Goal: Task Accomplishment & Management: Manage account settings

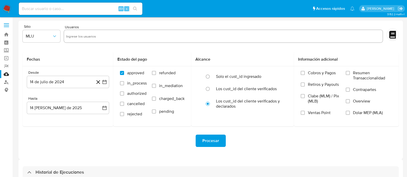
select select "10"
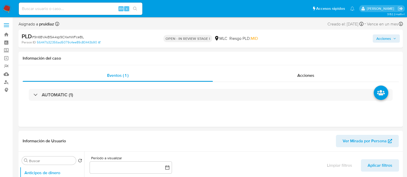
select select "10"
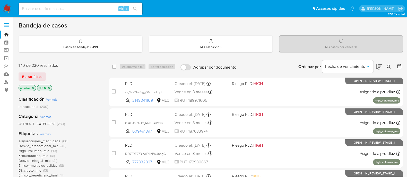
click at [8, 5] on img at bounding box center [7, 8] width 9 height 9
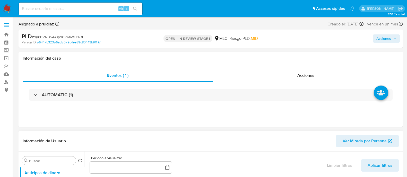
select select "10"
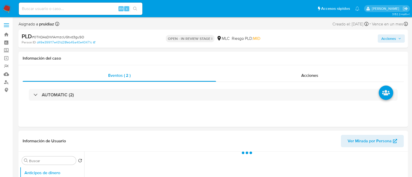
select select "10"
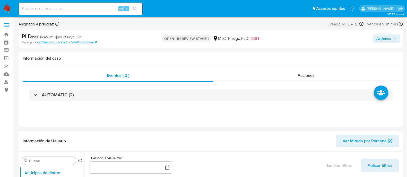
select select "10"
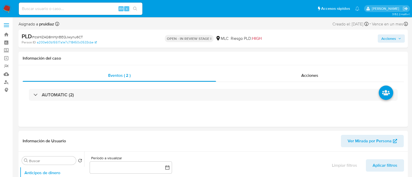
select select "10"
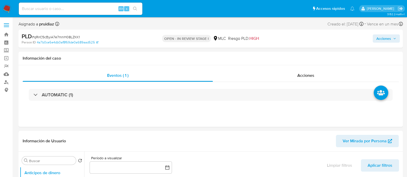
select select "10"
click at [286, 175] on div "Período a visualizar inputDatePicker Limpiar filtros Aplicar filtros" at bounding box center [244, 164] width 309 height 21
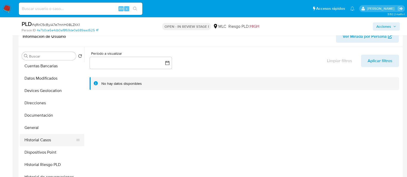
scroll to position [52, 0]
click at [28, 134] on button "Historial Casos" at bounding box center [50, 140] width 60 height 12
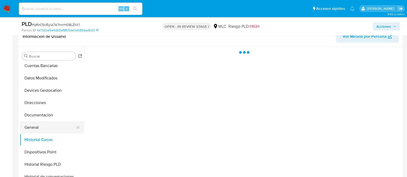
click at [34, 127] on button "General" at bounding box center [50, 128] width 60 height 12
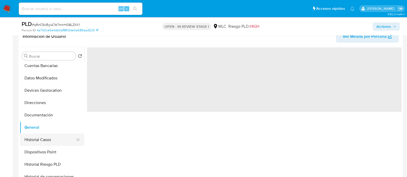
click at [40, 134] on button "Historial Casos" at bounding box center [50, 140] width 60 height 12
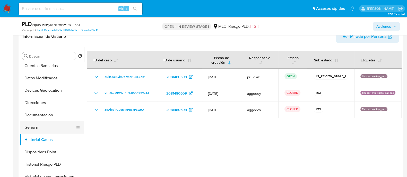
click at [37, 124] on button "General" at bounding box center [50, 128] width 60 height 12
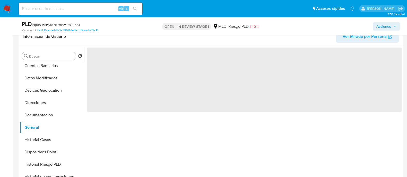
scroll to position [51, 0]
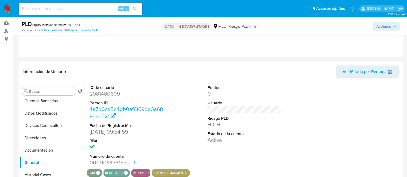
click at [111, 92] on dd "2081480609" at bounding box center [127, 93] width 74 height 7
copy dd "2081480609"
click at [108, 91] on dd "2081480609" at bounding box center [127, 93] width 74 height 7
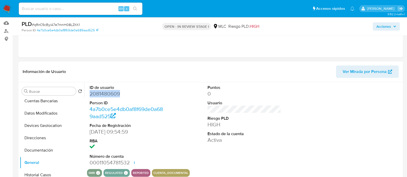
click at [108, 91] on dd "2081480609" at bounding box center [127, 93] width 74 height 7
click at [74, 25] on span "# qRirC5cByiA7e7mnH08LZKK1" at bounding box center [56, 24] width 48 height 5
copy span "qRirC5cByiA7e7mnH08LZKK1"
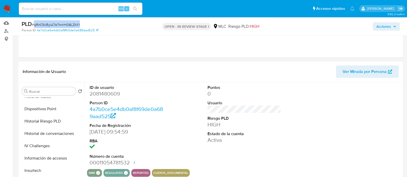
scroll to position [153, 0]
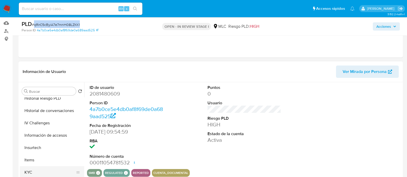
click at [33, 170] on button "KYC" at bounding box center [50, 173] width 60 height 12
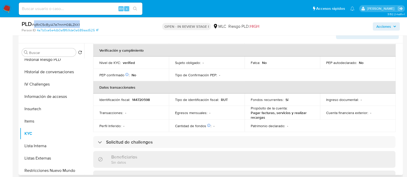
scroll to position [0, 0]
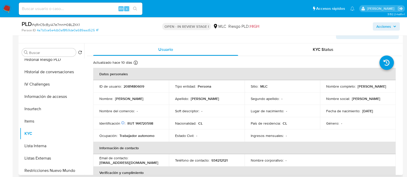
click at [146, 125] on p "RUT 144720598" at bounding box center [140, 123] width 26 height 5
copy p "144720598"
click at [142, 127] on td "Identificación Nº de serie: 516154590 : RUT 144720598" at bounding box center [131, 123] width 76 height 12
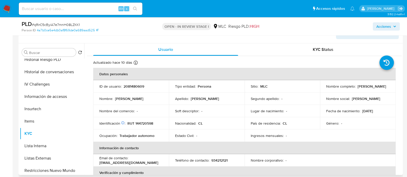
click at [146, 123] on p "RUT 144720598" at bounding box center [140, 123] width 26 height 5
copy p "144720598"
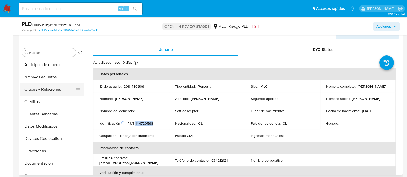
click at [41, 91] on button "Cruces y Relaciones" at bounding box center [50, 89] width 60 height 12
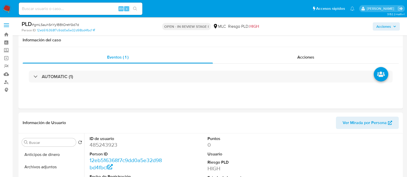
select select "10"
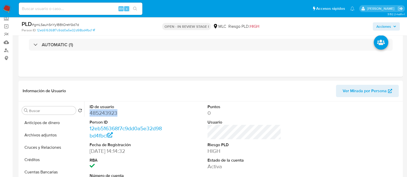
scroll to position [32, 0]
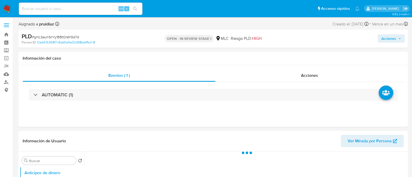
select select "10"
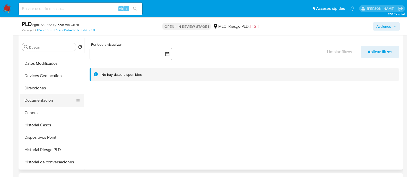
scroll to position [57, 0]
click at [39, 109] on button "General" at bounding box center [50, 113] width 60 height 12
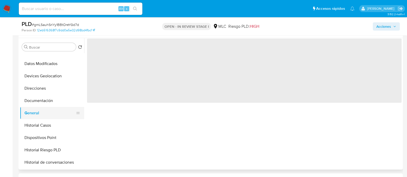
click at [35, 113] on button "General" at bounding box center [50, 113] width 60 height 12
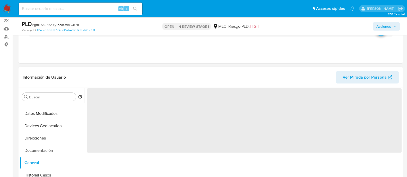
scroll to position [46, 0]
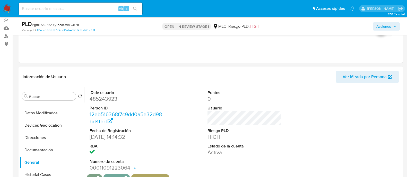
click at [111, 96] on dd "485243923" at bounding box center [127, 99] width 74 height 7
copy dd "485243923"
click at [63, 22] on div "PLD # gmLSauhSriYy1BBtOreYGd7d" at bounding box center [84, 24] width 124 height 8
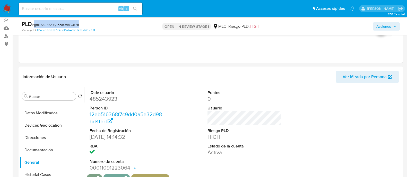
copy span "gmLSauhSriYy1BBtOreYGd7d"
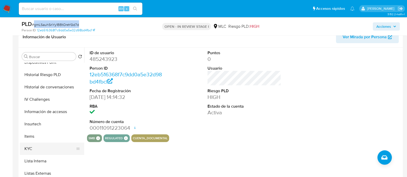
scroll to position [143, 0]
click at [33, 147] on button "KYC" at bounding box center [50, 148] width 60 height 12
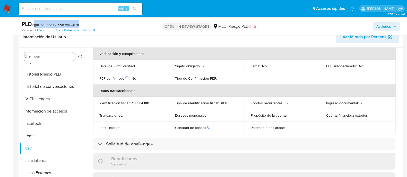
scroll to position [0, 0]
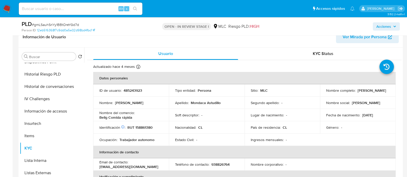
click at [148, 127] on p "RUT 158861380" at bounding box center [139, 127] width 25 height 5
copy p "158861380"
click at [144, 129] on p "RUT 158861380" at bounding box center [139, 127] width 25 height 5
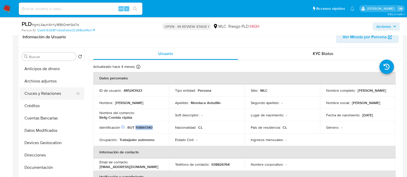
click at [40, 92] on button "Cruces y Relaciones" at bounding box center [50, 94] width 60 height 12
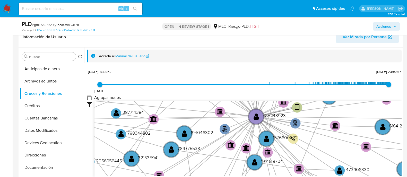
click at [90, 96] on group_nodes "Agrupar nodos" at bounding box center [89, 98] width 4 height 4
checkbox group_nodes "true"
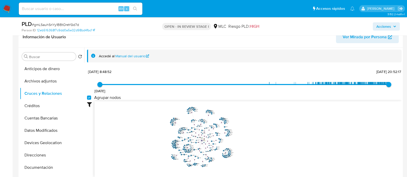
drag, startPoint x: 273, startPoint y: 117, endPoint x: 274, endPoint y: 127, distance: 10.6
click at [274, 127] on icon "phone-fe18461361aa6ec49c1b4c6d45cd0bba  user-485243923  485243923 person-12eb…" at bounding box center [247, 138] width 307 height 75
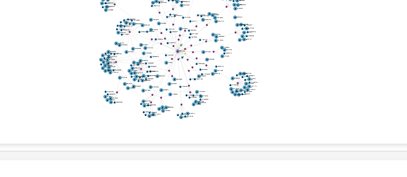
scroll to position [98, 0]
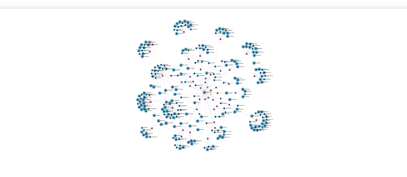
drag, startPoint x: 250, startPoint y: 130, endPoint x: 254, endPoint y: 124, distance: 7.4
click at [254, 124] on icon "phone-fe18461361aa6ec49c1b4c6d45cd0bba  user-485243923  485243923 person-12eb…" at bounding box center [247, 125] width 307 height 75
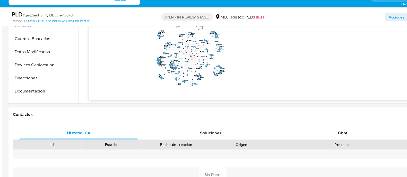
scroll to position [162, 0]
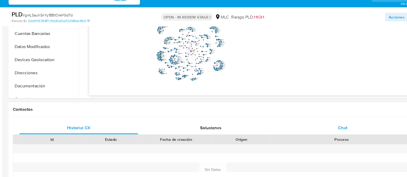
click at [331, 132] on span "Chat" at bounding box center [333, 131] width 9 height 6
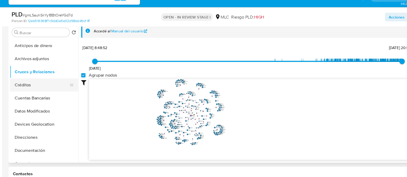
scroll to position [35, 0]
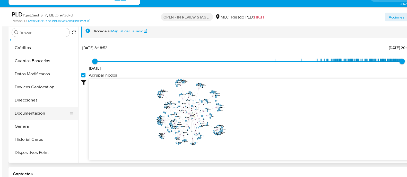
click at [41, 113] on button "Documentación" at bounding box center [50, 117] width 60 height 12
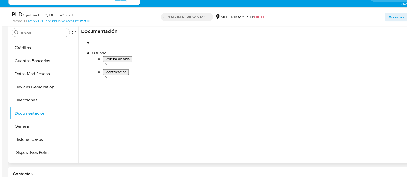
scroll to position [94, 0]
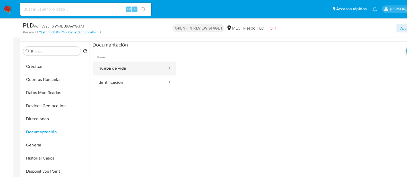
click at [120, 65] on button "Prueba de vida" at bounding box center [122, 64] width 71 height 13
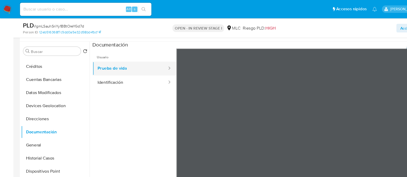
click at [122, 70] on button "Prueba de vida" at bounding box center [122, 64] width 71 height 13
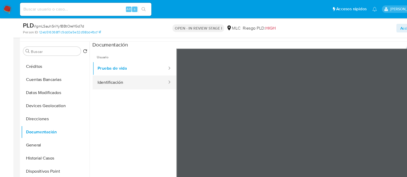
click at [118, 75] on button "Identificación" at bounding box center [122, 77] width 71 height 13
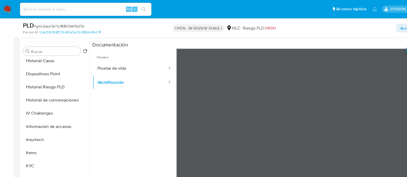
scroll to position [147, 0]
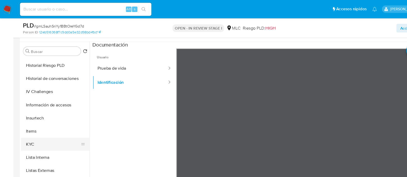
click at [26, 136] on button "KYC" at bounding box center [50, 136] width 60 height 12
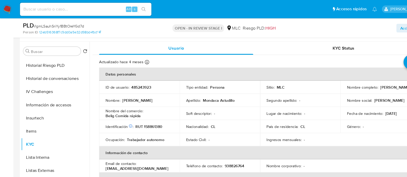
click at [358, 83] on p "Makarena Andrea Mondaca Astudillo" at bounding box center [372, 82] width 28 height 5
click at [358, 84] on p "Makarena Andrea Mondaca Astudillo" at bounding box center [372, 82] width 28 height 5
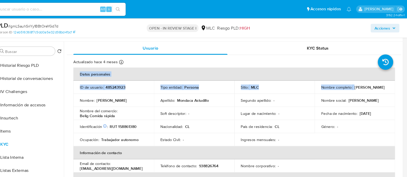
scroll to position [94, 0]
drag, startPoint x: 325, startPoint y: 84, endPoint x: 384, endPoint y: 84, distance: 59.5
click at [384, 84] on p "Makarena Andrea Mondaca Astudillo" at bounding box center [372, 82] width 28 height 5
copy p "Makarena Andrea Mondaca Astudillo"
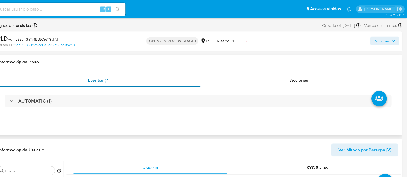
scroll to position [0, 0]
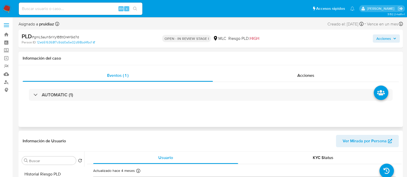
click at [56, 102] on div "AUTOMATIC (1)" at bounding box center [211, 95] width 376 height 26
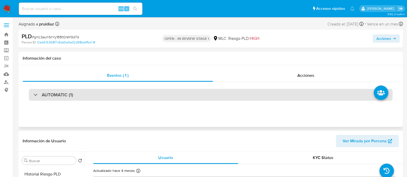
click at [59, 99] on div "AUTOMATIC (1)" at bounding box center [211, 95] width 364 height 12
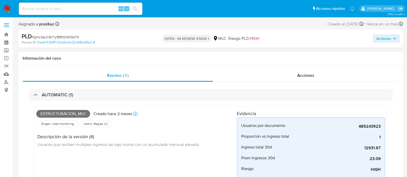
click at [49, 113] on span "Estructuracion_mlc" at bounding box center [63, 114] width 54 height 8
copy span "Estructuracion_mlc"
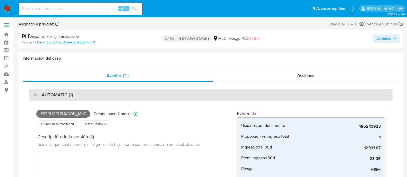
click at [79, 97] on div "AUTOMATIC (1)" at bounding box center [211, 95] width 364 height 12
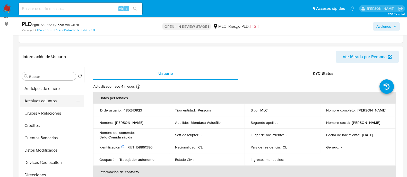
click at [33, 102] on button "Archivos adjuntos" at bounding box center [50, 101] width 60 height 12
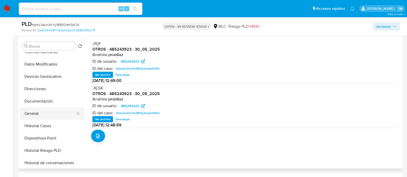
scroll to position [56, 0]
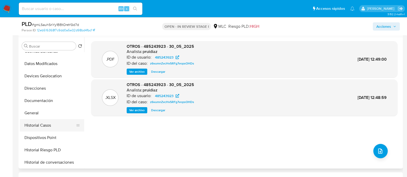
click at [35, 122] on button "Historial Casos" at bounding box center [50, 125] width 60 height 12
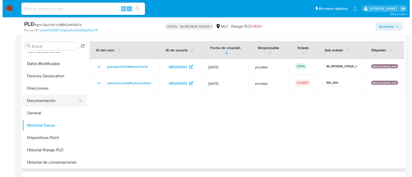
scroll to position [0, 0]
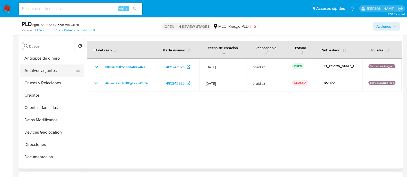
click at [46, 70] on button "Archivos adjuntos" at bounding box center [50, 71] width 60 height 12
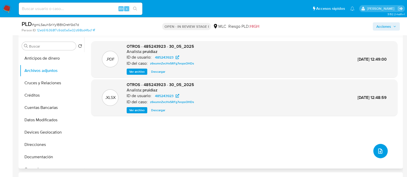
click at [378, 151] on icon "upload-file" at bounding box center [380, 151] width 4 height 5
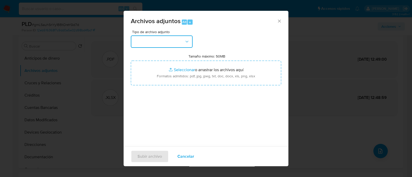
click at [165, 45] on button "button" at bounding box center [162, 42] width 62 height 12
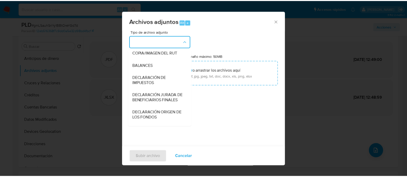
scroll to position [57, 0]
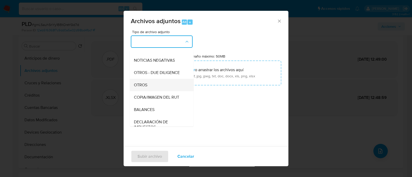
click at [138, 87] on span "OTROS" at bounding box center [140, 85] width 13 height 5
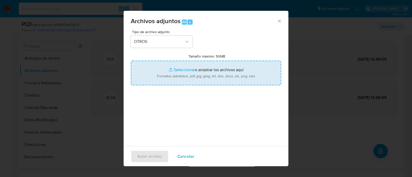
click at [187, 78] on input "Tamaño máximo: 50MB Seleccionar archivos" at bounding box center [206, 73] width 150 height 25
type input "C:\fakepath\485243923 - 14_08_2025.xlsx"
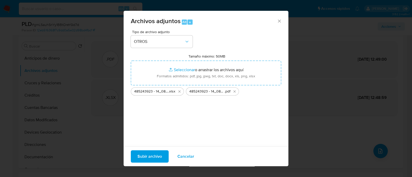
click at [140, 156] on span "Subir archivo" at bounding box center [149, 156] width 24 height 11
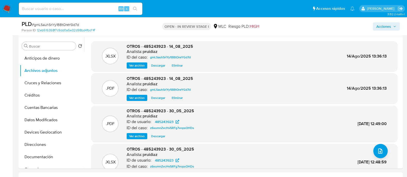
click at [391, 26] on span "Acciones" at bounding box center [383, 26] width 15 height 8
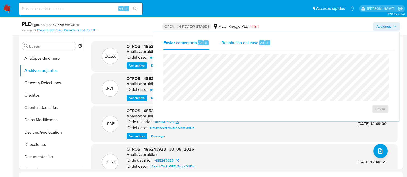
click at [228, 43] on span "Resolución del caso" at bounding box center [240, 43] width 37 height 6
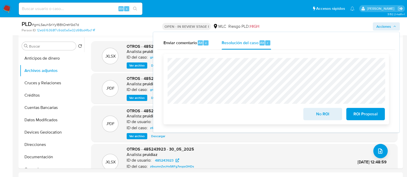
click at [315, 116] on span "No ROI" at bounding box center [322, 114] width 25 height 11
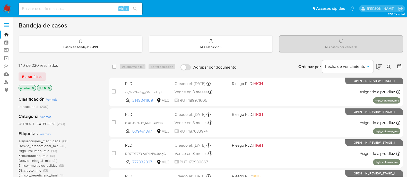
click at [381, 67] on icon at bounding box center [379, 67] width 6 height 6
click at [7, 7] on img at bounding box center [7, 8] width 9 height 9
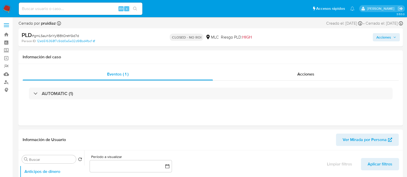
select select "10"
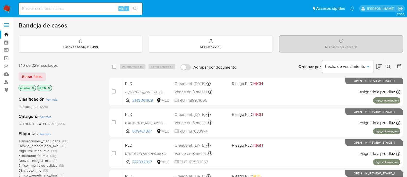
click at [7, 10] on img at bounding box center [7, 8] width 9 height 9
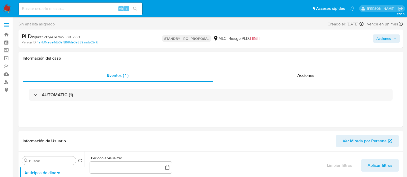
select select "10"
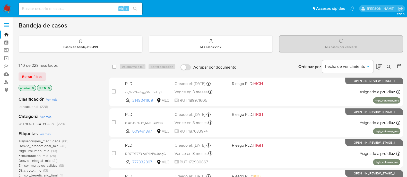
click at [380, 67] on icon at bounding box center [379, 66] width 6 height 5
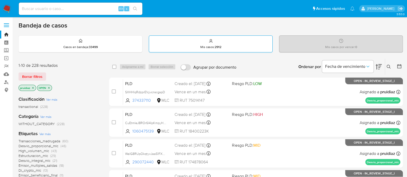
click at [208, 44] on div "Mis casos : 2912" at bounding box center [210, 44] width 123 height 16
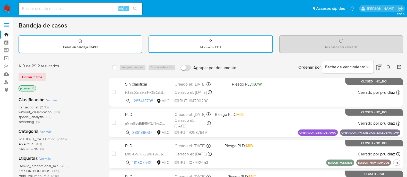
click at [85, 42] on div "Casos en bandeja : 33499" at bounding box center [80, 44] width 123 height 16
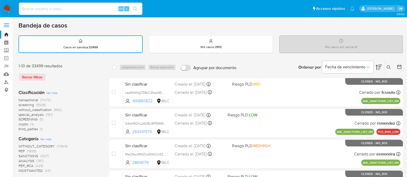
click at [12, 7] on nav "Pausado Ver notificaciones Alt s Accesos rápidos Presiona las siguientes teclas…" at bounding box center [203, 8] width 407 height 17
click at [7, 7] on img at bounding box center [7, 8] width 9 height 9
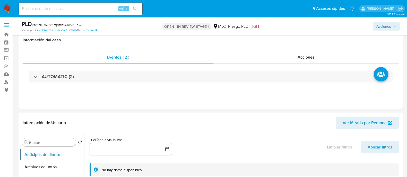
select select "10"
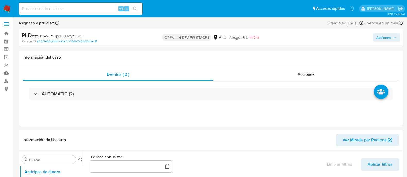
scroll to position [1, 0]
click at [70, 86] on div "AUTOMATIC (2)" at bounding box center [211, 95] width 376 height 26
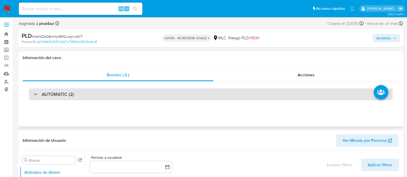
click at [63, 93] on h3 "AUTOMATIC (2)" at bounding box center [58, 95] width 32 height 6
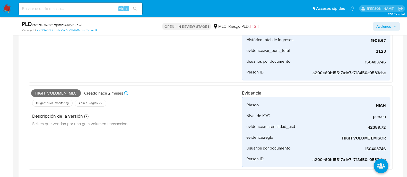
scroll to position [0, 0]
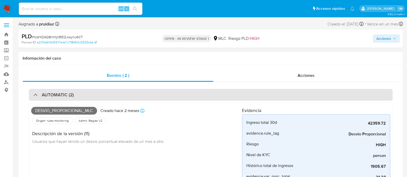
click at [71, 96] on h3 "AUTOMATIC (2)" at bounding box center [58, 95] width 32 height 6
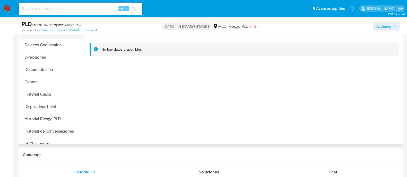
scroll to position [72, 0]
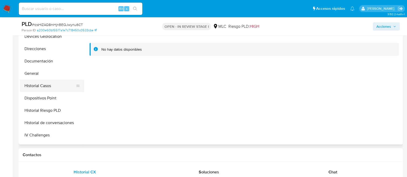
click at [38, 86] on button "Historial Casos" at bounding box center [50, 86] width 60 height 12
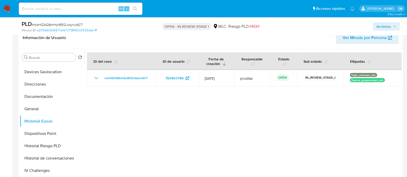
scroll to position [85, 0]
click at [32, 108] on button "General" at bounding box center [50, 109] width 60 height 12
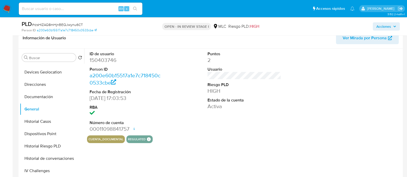
click at [107, 60] on dd "150403746" at bounding box center [127, 60] width 74 height 7
copy dd "150403746"
click at [108, 60] on dd "150403746" at bounding box center [127, 60] width 74 height 7
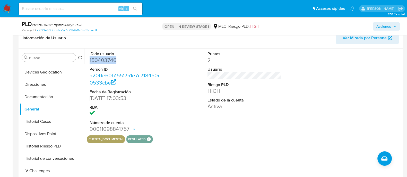
click at [101, 60] on dd "150403746" at bounding box center [127, 60] width 74 height 7
click at [72, 24] on span "# rzsHIZAQ8mHjnBEQJwynu6CT" at bounding box center [57, 24] width 51 height 5
copy span "rzsHIZAQ8mHjnBEQJwynu6CT"
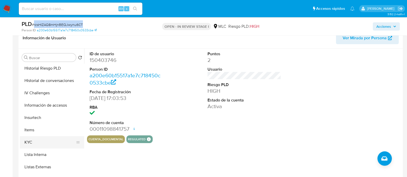
scroll to position [150, 0]
click at [32, 142] on button "KYC" at bounding box center [50, 142] width 60 height 12
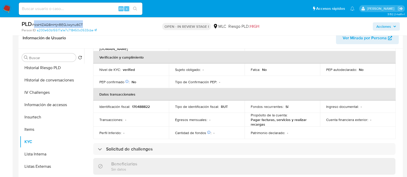
scroll to position [0, 0]
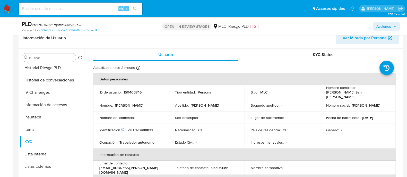
click at [144, 128] on p "RUT 170488822" at bounding box center [140, 130] width 26 height 5
copy p "170488822"
click at [145, 128] on p "RUT 170488822" at bounding box center [140, 130] width 26 height 5
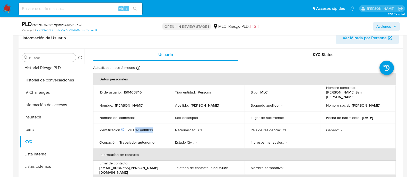
copy p "170488822"
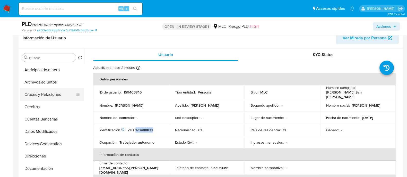
click at [44, 98] on button "Cruces y Relaciones" at bounding box center [50, 95] width 60 height 12
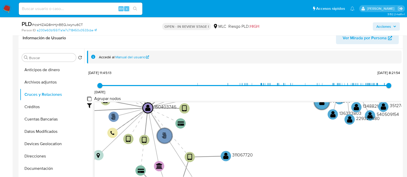
click at [90, 97] on group_nodes "Agrupar nodos" at bounding box center [89, 99] width 4 height 4
checkbox group_nodes "true"
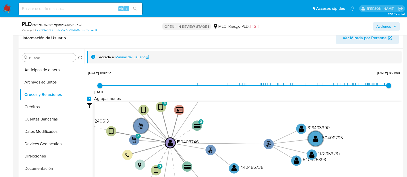
scroll to position [1, 0]
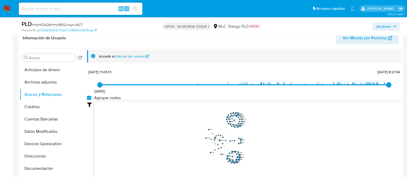
drag, startPoint x: 261, startPoint y: 123, endPoint x: 267, endPoint y: 141, distance: 18.3
click at [267, 141] on icon "user-150403746  150403746 phone-2f11e9eca72f7ccdfbde1795ddf94b2b  person-a200…" at bounding box center [247, 139] width 307 height 75
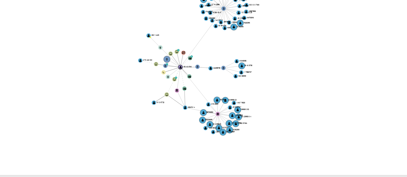
scroll to position [87, 0]
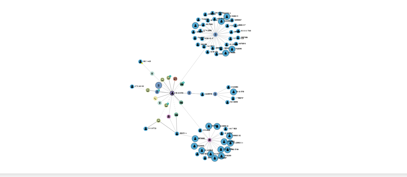
drag, startPoint x: 264, startPoint y: 143, endPoint x: 261, endPoint y: 153, distance: 9.9
click at [261, 153] on icon "user-150403746  150403746 phone-2f11e9eca72f7ccdfbde1795ddf94b2b  person-a200…" at bounding box center [247, 137] width 307 height 75
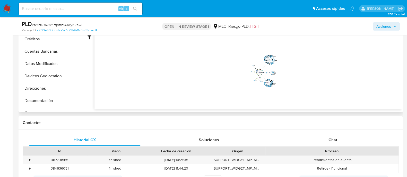
scroll to position [159, 0]
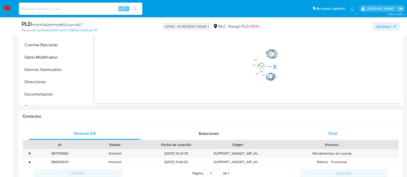
click at [334, 133] on span "Chat" at bounding box center [333, 134] width 9 height 6
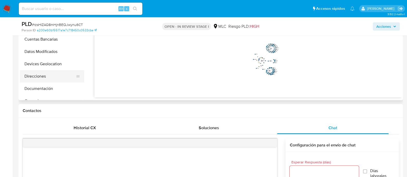
scroll to position [165, 0]
click at [40, 88] on button "Documentación" at bounding box center [50, 89] width 60 height 12
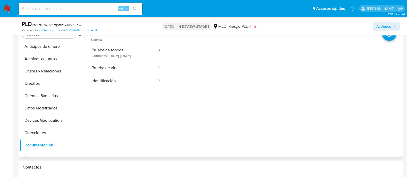
scroll to position [109, 0]
click at [126, 86] on button "Identificación" at bounding box center [122, 80] width 71 height 13
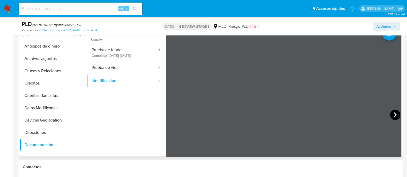
click at [396, 113] on icon at bounding box center [395, 115] width 10 height 10
click at [121, 72] on button "Prueba de vida" at bounding box center [122, 67] width 71 height 13
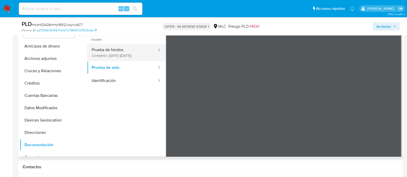
click at [124, 51] on button "Prueba de fondos Completo: 04/06/2025 (hace 2 meses)" at bounding box center [122, 53] width 71 height 18
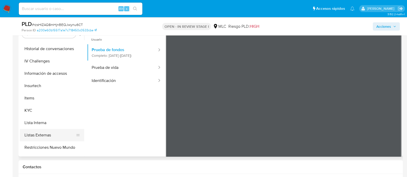
scroll to position [159, 0]
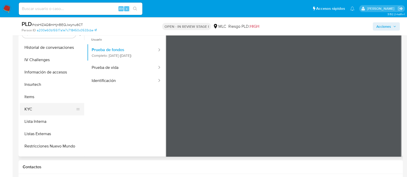
click at [30, 113] on button "KYC" at bounding box center [50, 109] width 60 height 12
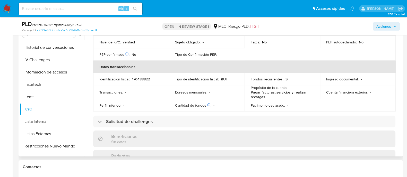
scroll to position [0, 0]
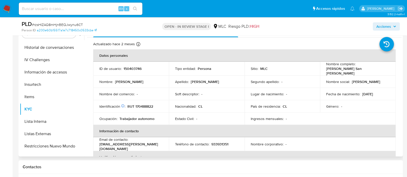
drag, startPoint x: 384, startPoint y: 71, endPoint x: 322, endPoint y: 72, distance: 61.5
click at [322, 72] on td "Nombre completo : Fabián Andrés San Martín González" at bounding box center [358, 69] width 76 height 14
copy p "Fabián Andrés San Martín González"
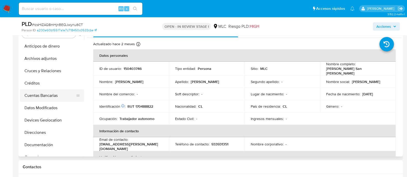
scroll to position [32, 0]
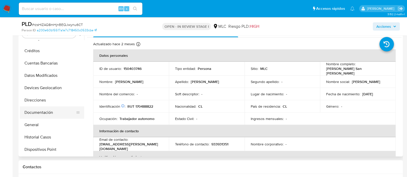
click at [42, 111] on button "Documentación" at bounding box center [50, 113] width 60 height 12
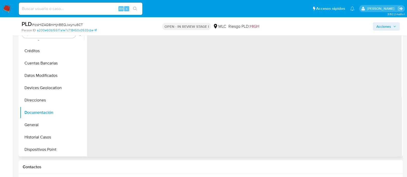
scroll to position [93, 0]
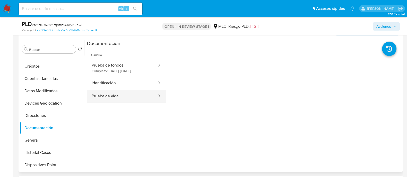
click at [117, 98] on button "Prueba de vida" at bounding box center [122, 96] width 71 height 13
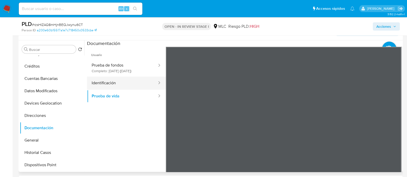
click at [125, 89] on button "Identificación" at bounding box center [122, 83] width 71 height 13
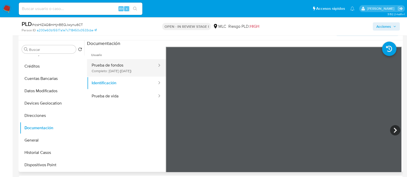
scroll to position [0, 0]
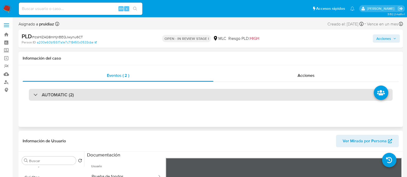
click at [63, 98] on h3 "AUTOMATIC (2)" at bounding box center [58, 95] width 32 height 6
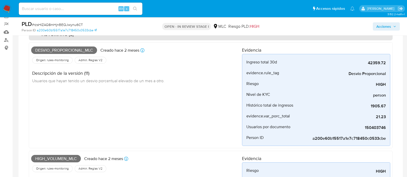
scroll to position [41, 0]
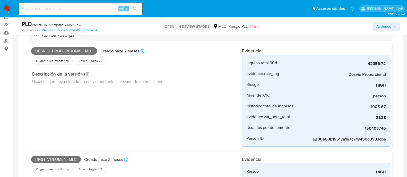
click at [71, 48] on span "Desvio_proporcional_mlc" at bounding box center [64, 51] width 66 height 8
copy span "Desvio_proporcional_mlc"
click at [64, 159] on span "High_volumen_mlc" at bounding box center [56, 160] width 50 height 8
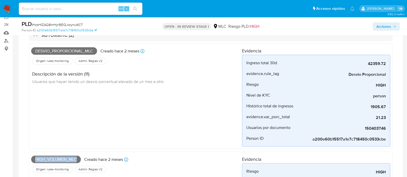
copy span "High_volumen_mlc"
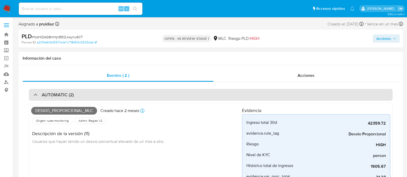
click at [61, 92] on h3 "AUTOMATIC (2)" at bounding box center [58, 95] width 32 height 6
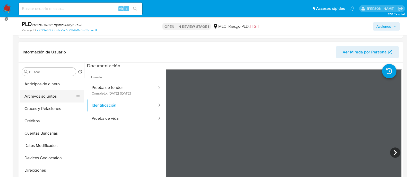
click at [39, 95] on button "Archivos adjuntos" at bounding box center [50, 96] width 60 height 12
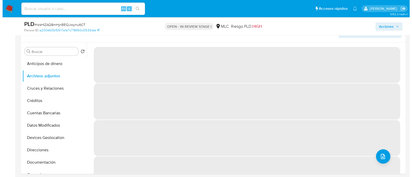
scroll to position [93, 0]
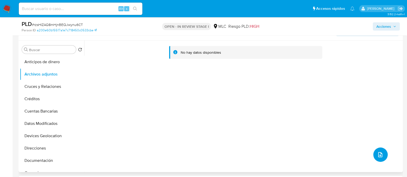
click at [377, 154] on icon "upload-file" at bounding box center [380, 155] width 6 height 6
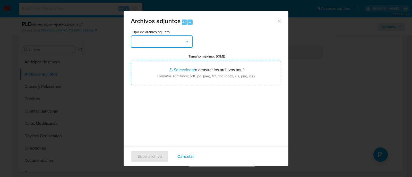
click at [175, 41] on button "button" at bounding box center [162, 42] width 62 height 12
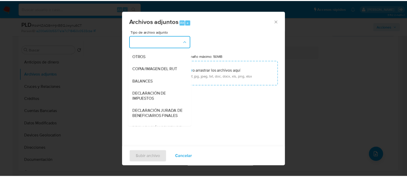
scroll to position [82, 0]
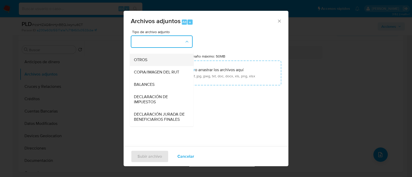
click at [145, 63] on span "OTROS" at bounding box center [140, 59] width 13 height 5
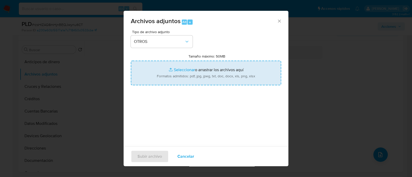
click at [178, 68] on input "Tamaño máximo: 50MB Seleccionar archivos" at bounding box center [206, 73] width 150 height 25
type input "C:\fakepath\150403746 - 14_08_2025.xlsx"
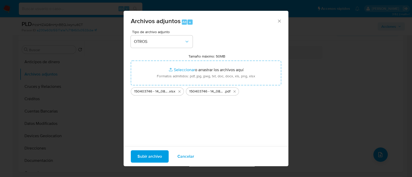
click at [146, 155] on span "Subir archivo" at bounding box center [149, 156] width 24 height 11
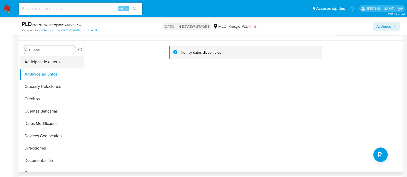
click at [44, 63] on button "Anticipos de dinero" at bounding box center [50, 62] width 60 height 12
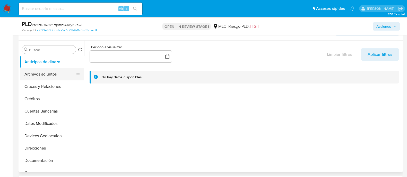
click at [42, 75] on button "Archivos adjuntos" at bounding box center [50, 74] width 60 height 12
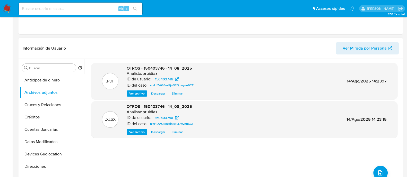
scroll to position [0, 0]
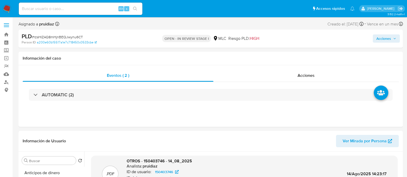
click at [387, 38] on span "Acciones" at bounding box center [383, 38] width 15 height 8
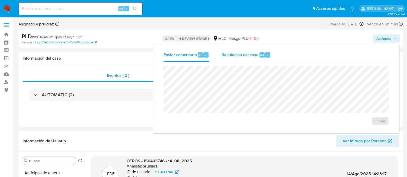
click at [227, 56] on span "Resolución del caso" at bounding box center [240, 55] width 37 height 6
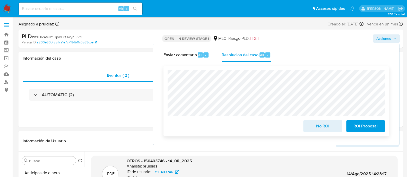
click at [324, 127] on span "No ROI" at bounding box center [322, 126] width 25 height 11
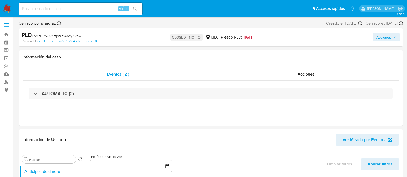
select select "10"
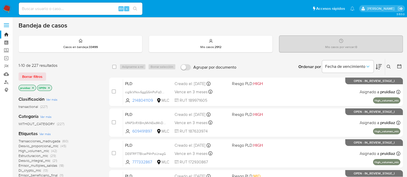
click at [5, 8] on img at bounding box center [7, 8] width 9 height 9
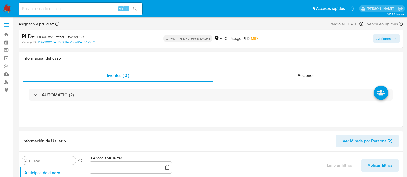
select select "10"
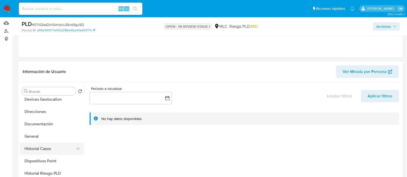
scroll to position [79, 0]
click at [27, 150] on button "Historial Casos" at bounding box center [50, 148] width 60 height 12
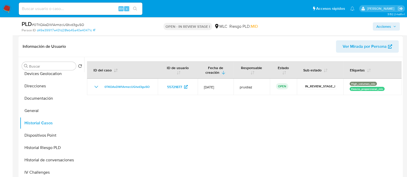
scroll to position [77, 0]
click at [45, 107] on button "General" at bounding box center [50, 110] width 60 height 12
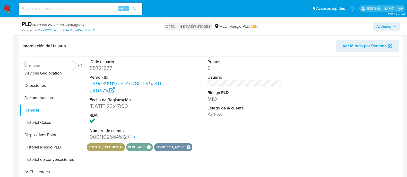
click at [100, 68] on dd "55721877" at bounding box center [127, 68] width 74 height 7
copy dd "55721877"
click at [104, 66] on dd "55721877" at bounding box center [127, 68] width 74 height 7
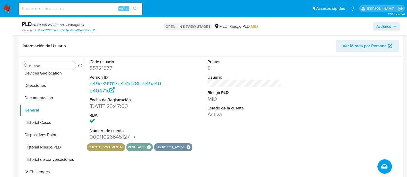
click at [66, 25] on span "# 0TKOAsDW1ArmzcUGtvd3guSO" at bounding box center [58, 24] width 52 height 5
copy span "0TKOAsDW1ArmzcUGtvd3guSO"
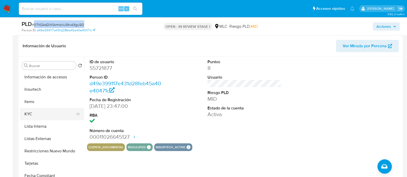
scroll to position [186, 0]
click at [29, 116] on button "KYC" at bounding box center [50, 114] width 60 height 12
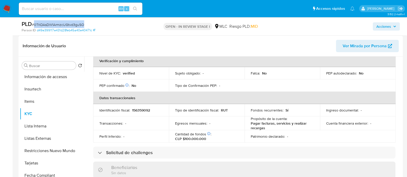
scroll to position [0, 0]
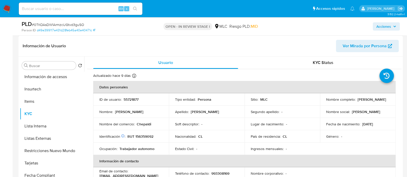
click at [143, 136] on p "RUT 156359092" at bounding box center [140, 136] width 26 height 5
copy p "156359092"
click at [147, 138] on p "RUT 156359092" at bounding box center [140, 136] width 26 height 5
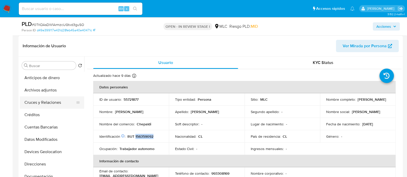
click at [37, 98] on button "Cruces y Relaciones" at bounding box center [50, 103] width 60 height 12
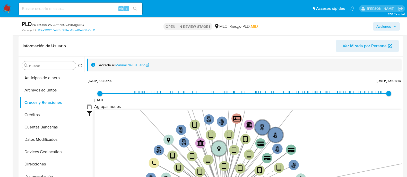
click at [90, 108] on group_nodes "Agrupar nodos" at bounding box center [89, 107] width 4 height 4
checkbox group_nodes "true"
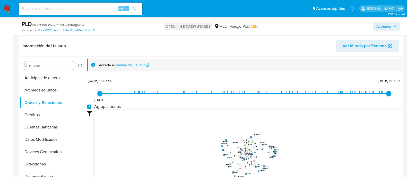
drag, startPoint x: 292, startPoint y: 126, endPoint x: 292, endPoint y: 154, distance: 28.1
click at [292, 154] on icon "user-55721877  55721877 phone-4ab50f8fe758522e4003dc6f2872f65a  person-d49e39…" at bounding box center [247, 147] width 307 height 75
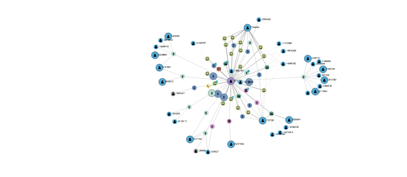
scroll to position [77, 0]
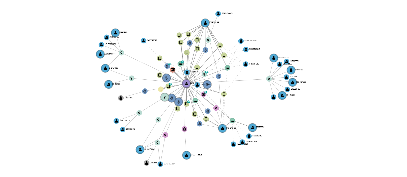
drag, startPoint x: 275, startPoint y: 142, endPoint x: 268, endPoint y: 143, distance: 7.5
click at [268, 143] on icon "user-55721877  55721877 phone-4ab50f8fe758522e4003dc6f2872f65a  person-d49e39…" at bounding box center [247, 147] width 307 height 75
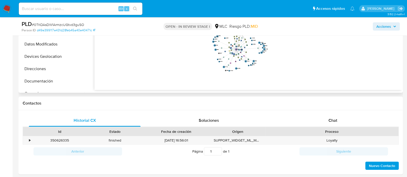
scroll to position [175, 0]
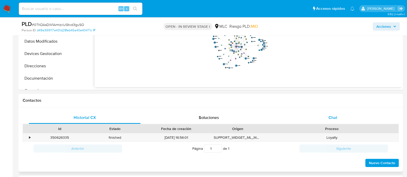
click at [329, 118] on span "Chat" at bounding box center [333, 118] width 9 height 6
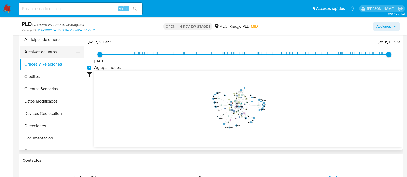
scroll to position [7, 0]
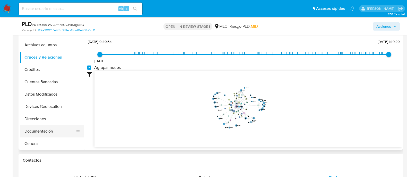
click at [44, 130] on button "Documentación" at bounding box center [50, 131] width 60 height 12
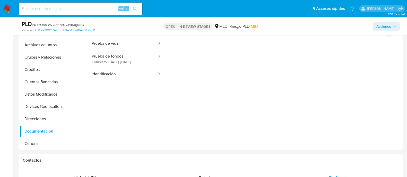
scroll to position [82, 0]
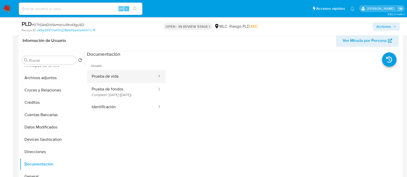
click at [122, 75] on button "Prueba de vida" at bounding box center [122, 76] width 71 height 13
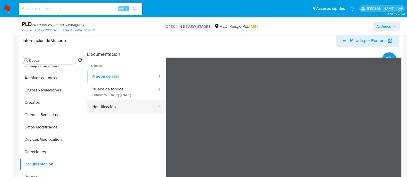
click at [139, 113] on button "Identificación" at bounding box center [122, 107] width 71 height 13
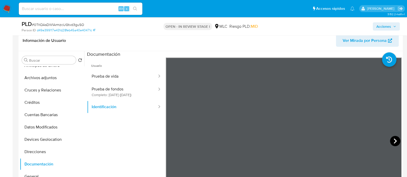
click at [394, 143] on icon at bounding box center [395, 141] width 10 height 10
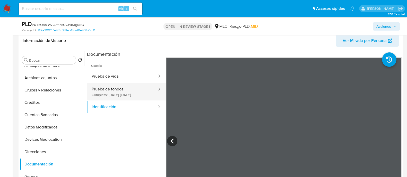
click at [134, 94] on button "Prueba de fondos Completo: 17/06/2025 (hace 2 meses)" at bounding box center [122, 92] width 71 height 18
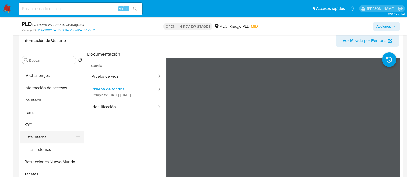
scroll to position [170, 0]
click at [27, 128] on button "KYC" at bounding box center [50, 125] width 60 height 12
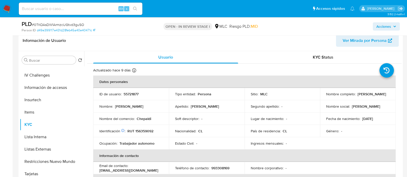
drag, startPoint x: 381, startPoint y: 97, endPoint x: 324, endPoint y: 97, distance: 57.4
click at [324, 97] on td "Nombre completo : Felipe Adrián Sepúlveda Campos" at bounding box center [358, 94] width 76 height 12
copy p "Felipe Adrián Sepúlveda Campos"
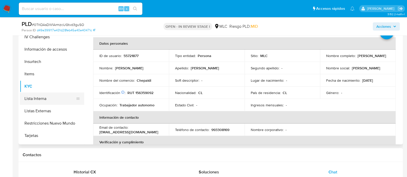
scroll to position [0, 0]
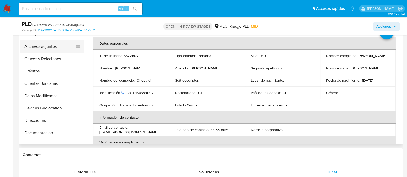
click at [39, 50] on button "Archivos adjuntos" at bounding box center [50, 46] width 60 height 12
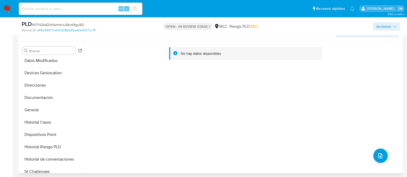
scroll to position [65, 0]
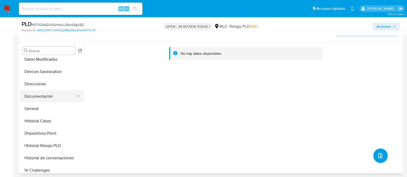
click at [34, 100] on button "Documentación" at bounding box center [50, 96] width 60 height 12
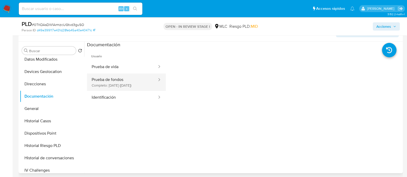
click at [133, 78] on button "Prueba de fondos Completo: 17/06/2025 (hace 2 meses)" at bounding box center [122, 83] width 71 height 18
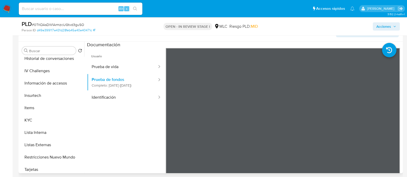
scroll to position [166, 0]
click at [31, 115] on button "KYC" at bounding box center [50, 120] width 60 height 12
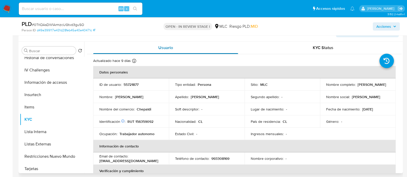
scroll to position [0, 0]
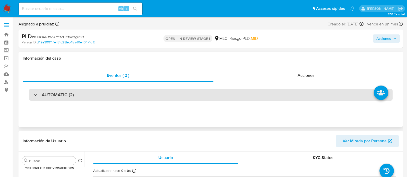
click at [77, 89] on div "AUTOMATIC (2)" at bounding box center [211, 95] width 364 height 12
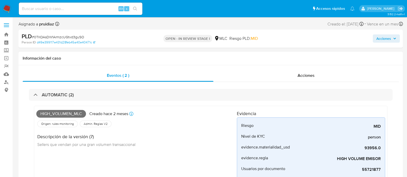
click at [46, 116] on span "High_volumen_mlc" at bounding box center [61, 114] width 50 height 8
copy span "High_volumen_mlc"
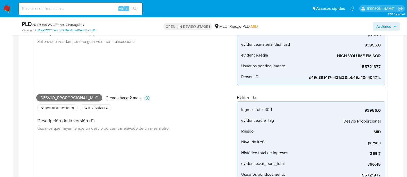
scroll to position [85, 0]
click at [60, 100] on span "Desvio_proporcional_mlc" at bounding box center [69, 98] width 66 height 8
copy span "Desvio_proporcional_mlc"
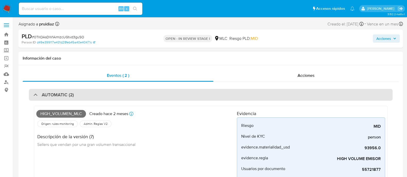
click at [93, 94] on div "AUTOMATIC (2)" at bounding box center [211, 95] width 364 height 12
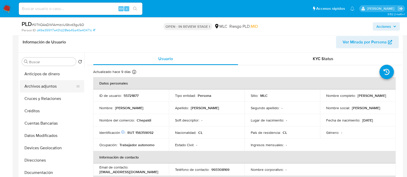
click at [47, 85] on button "Archivos adjuntos" at bounding box center [50, 86] width 60 height 12
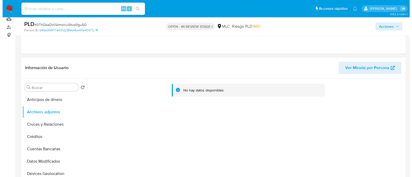
scroll to position [102, 0]
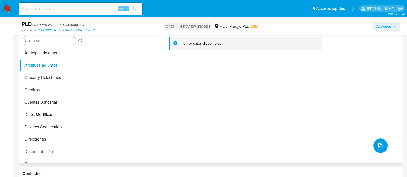
click at [375, 148] on button "upload-file" at bounding box center [380, 146] width 14 height 14
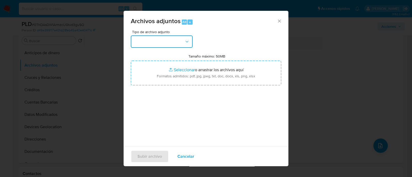
click at [173, 43] on button "button" at bounding box center [162, 42] width 62 height 12
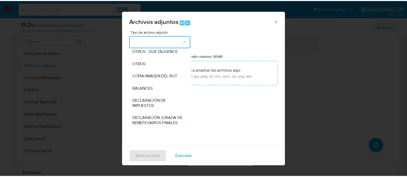
scroll to position [70, 0]
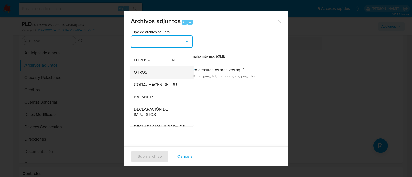
click at [140, 75] on span "OTROS" at bounding box center [140, 72] width 13 height 5
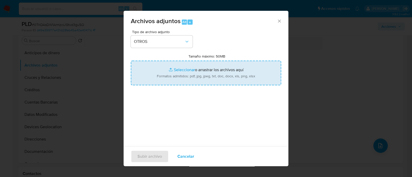
click at [182, 76] on input "Tamaño máximo: 50MB Seleccionar archivos" at bounding box center [206, 73] width 150 height 25
type input "C:\fakepath\55721877 - 14_08_2025.xlsx"
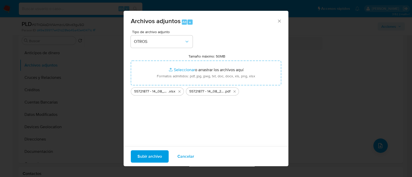
click at [157, 156] on span "Subir archivo" at bounding box center [149, 156] width 24 height 11
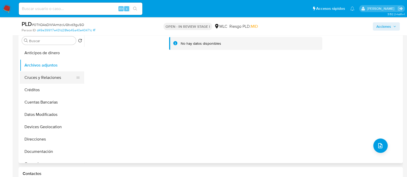
click at [42, 76] on button "Cruces y Relaciones" at bounding box center [50, 78] width 60 height 12
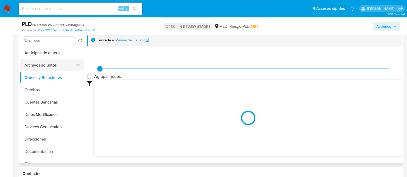
click at [42, 63] on button "Archivos adjuntos" at bounding box center [50, 65] width 60 height 12
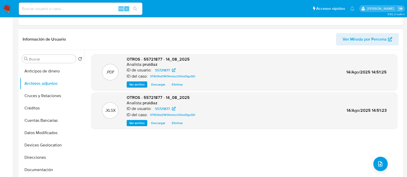
scroll to position [0, 0]
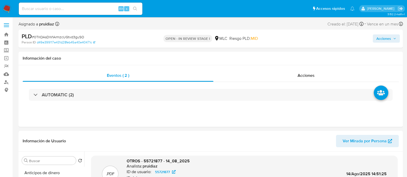
click at [385, 38] on span "Acciones" at bounding box center [383, 38] width 15 height 8
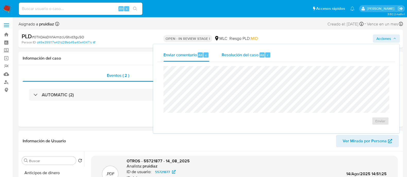
click at [242, 55] on span "Resolución del caso" at bounding box center [240, 55] width 37 height 6
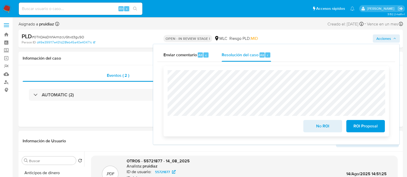
click at [315, 129] on span "No ROI" at bounding box center [322, 126] width 25 height 11
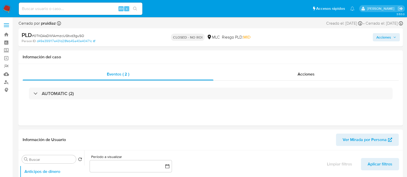
select select "10"
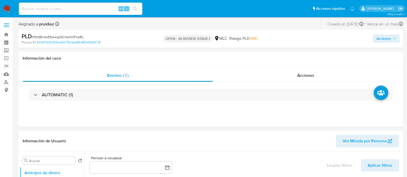
select select "10"
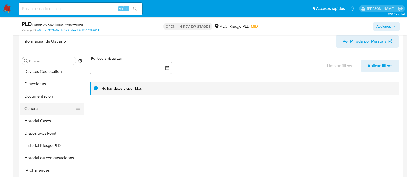
scroll to position [76, 0]
click at [31, 106] on button "General" at bounding box center [50, 108] width 60 height 12
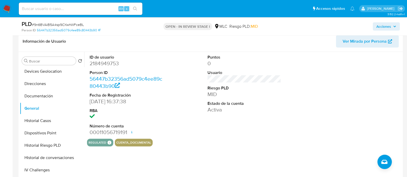
click at [115, 63] on dd "2184949753" at bounding box center [127, 63] width 74 height 7
copy dd "2184949753"
click at [108, 66] on dd "2184949753" at bounding box center [127, 63] width 74 height 7
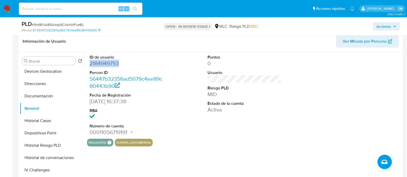
click at [108, 66] on dd "2184949753" at bounding box center [127, 63] width 74 height 7
click at [73, 22] on span "# 9n6BVAiB5A4sp9CXwhWFceBL" at bounding box center [58, 24] width 52 height 5
copy span "9n6BVAiB5A4sp9CXwhWFceBL"
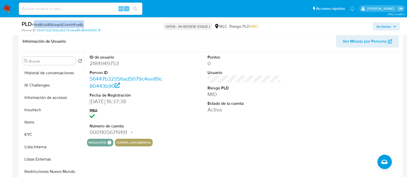
scroll to position [161, 0]
click at [25, 133] on button "KYC" at bounding box center [50, 134] width 60 height 12
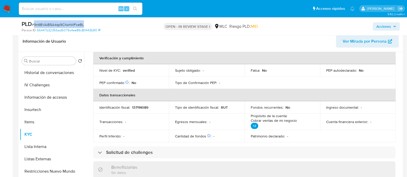
scroll to position [0, 0]
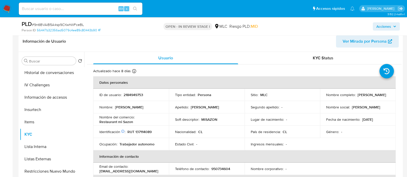
click at [144, 130] on p "RUT 137114089" at bounding box center [139, 132] width 24 height 5
copy p "137114089"
click at [142, 130] on p "RUT 137114089" at bounding box center [139, 132] width 24 height 5
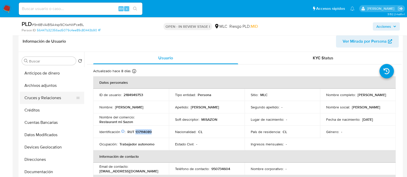
click at [43, 93] on button "Cruces y Relaciones" at bounding box center [50, 98] width 60 height 12
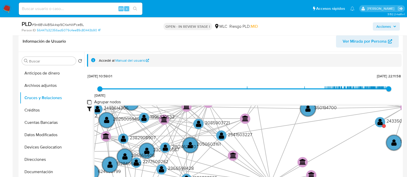
click at [89, 100] on group_nodes "Agrupar nodos" at bounding box center [89, 102] width 4 height 4
checkbox group_nodes "true"
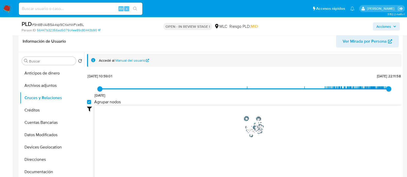
drag, startPoint x: 291, startPoint y: 123, endPoint x: 288, endPoint y: 131, distance: 8.8
click at [288, 131] on icon "user-2184949753  2184949753 phone-14f821cdbb3d58763af65d26da2f58a5  person-56…" at bounding box center [247, 143] width 307 height 75
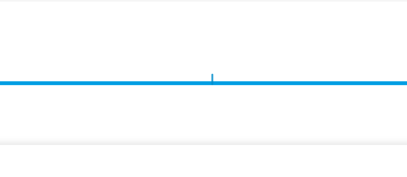
scroll to position [1, 0]
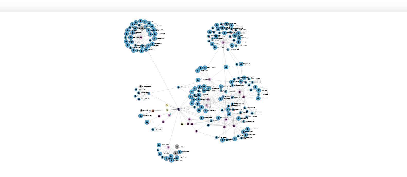
drag, startPoint x: 272, startPoint y: 128, endPoint x: 270, endPoint y: 121, distance: 6.9
click at [270, 121] on icon "user-2184949753  2184949753 phone-14f821cdbb3d58763af65d26da2f58a5  person-56…" at bounding box center [247, 142] width 307 height 75
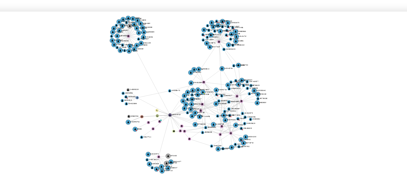
click at [271, 121] on icon "user-2184949753  2184949753 phone-14f821cdbb3d58763af65d26da2f58a5  person-56…" at bounding box center [247, 142] width 307 height 75
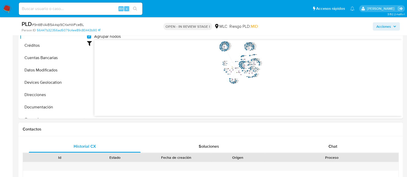
scroll to position [147, 0]
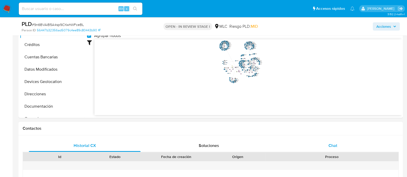
click at [333, 146] on span "Chat" at bounding box center [333, 146] width 9 height 6
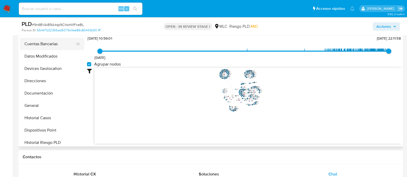
scroll to position [42, 0]
click at [41, 91] on button "Documentación" at bounding box center [50, 93] width 60 height 12
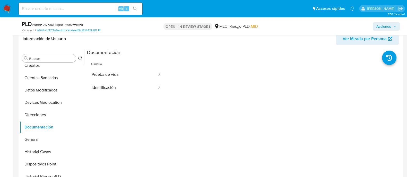
scroll to position [85, 0]
click at [131, 75] on button "Prueba de vida" at bounding box center [122, 74] width 71 height 13
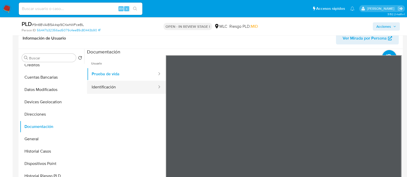
click at [133, 88] on button "Identificación" at bounding box center [122, 87] width 71 height 13
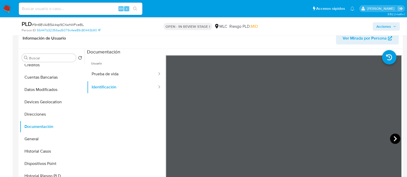
click at [394, 138] on icon at bounding box center [395, 139] width 10 height 10
click at [123, 70] on button "Prueba de vida" at bounding box center [122, 74] width 71 height 13
click at [237, 98] on div at bounding box center [284, 139] width 236 height 169
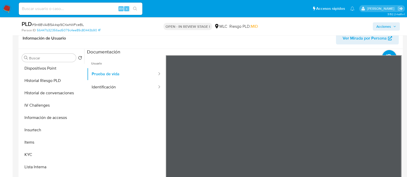
scroll to position [153, 0]
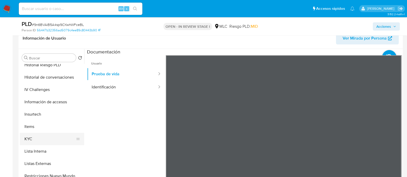
click at [28, 139] on button "KYC" at bounding box center [50, 139] width 60 height 12
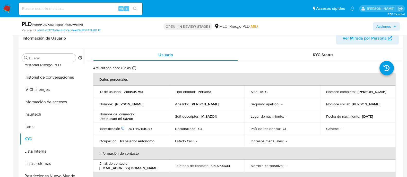
drag, startPoint x: 376, startPoint y: 95, endPoint x: 324, endPoint y: 94, distance: 52.0
click at [324, 94] on td "Nombre completo : Hugo Horacio González Padilla" at bounding box center [358, 92] width 76 height 12
copy p "Hugo Horacio González Padilla"
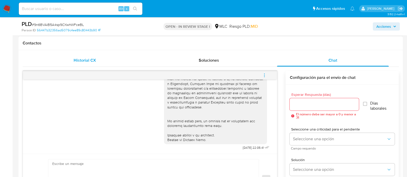
scroll to position [0, 0]
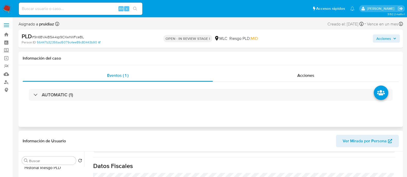
click at [63, 104] on div "AUTOMATIC (1)" at bounding box center [211, 95] width 376 height 26
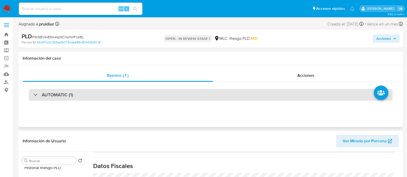
click at [70, 99] on div "AUTOMATIC (1)" at bounding box center [211, 95] width 364 height 12
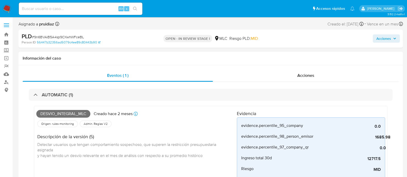
click at [62, 111] on span "Desvio_integral_mlc" at bounding box center [63, 114] width 54 height 8
copy span "Desvio_integral_mlc"
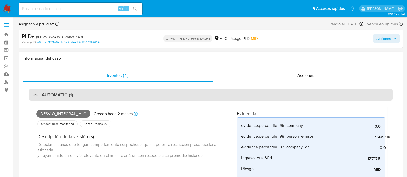
click at [87, 97] on div "AUTOMATIC (1)" at bounding box center [211, 95] width 364 height 12
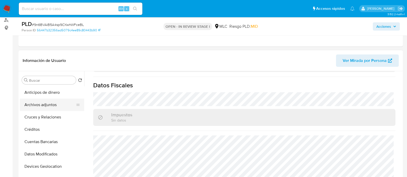
click at [46, 99] on button "Archivos adjuntos" at bounding box center [50, 105] width 60 height 12
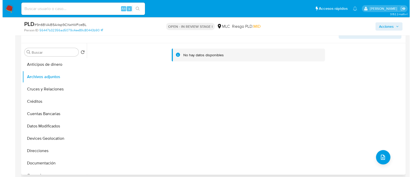
scroll to position [91, 0]
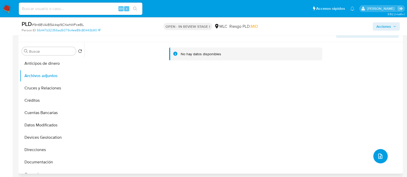
click at [373, 156] on button "upload-file" at bounding box center [380, 156] width 14 height 14
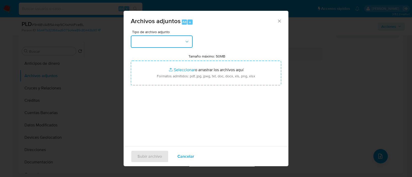
click at [159, 47] on button "button" at bounding box center [162, 42] width 62 height 12
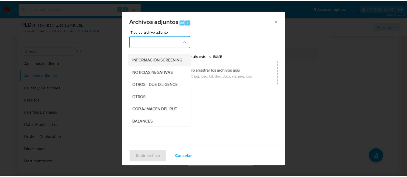
scroll to position [46, 0]
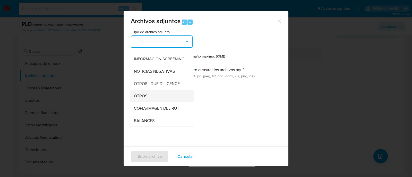
click at [144, 98] on span "OTROS" at bounding box center [140, 96] width 13 height 5
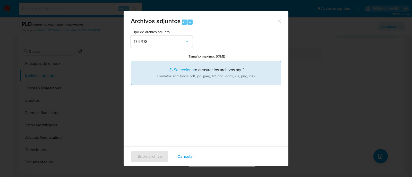
click at [197, 70] on input "Tamaño máximo: 50MB Seleccionar archivos" at bounding box center [206, 73] width 150 height 25
type input "C:\fakepath\2184949753 - 14_08_2025.xlsx"
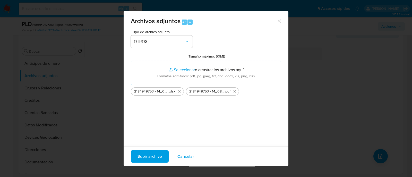
click at [149, 157] on span "Subir archivo" at bounding box center [149, 156] width 24 height 11
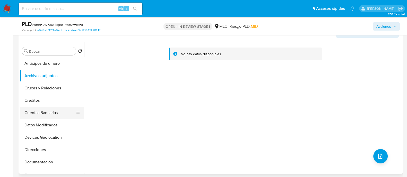
click at [44, 109] on button "Cuentas Bancarias" at bounding box center [50, 113] width 60 height 12
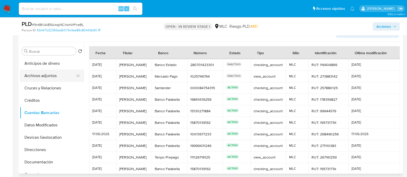
click at [49, 76] on button "Archivos adjuntos" at bounding box center [50, 76] width 60 height 12
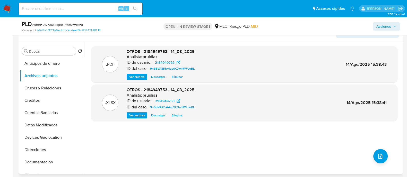
scroll to position [0, 0]
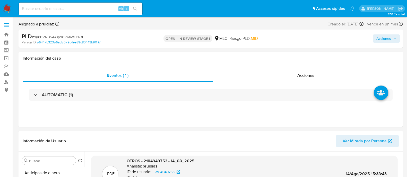
click at [380, 40] on span "Acciones" at bounding box center [383, 38] width 15 height 8
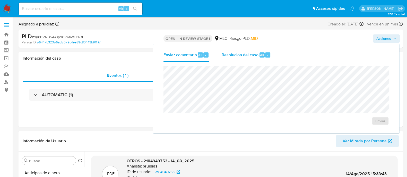
click at [252, 55] on span "Resolución del caso" at bounding box center [240, 55] width 37 height 6
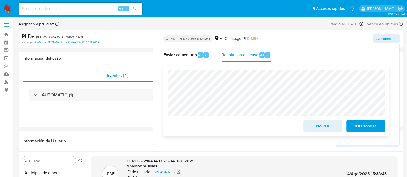
click at [365, 128] on span "ROI Proposal" at bounding box center [365, 126] width 25 height 11
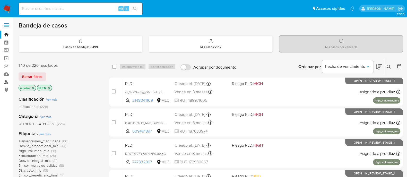
click at [7, 82] on link "Buscador de personas" at bounding box center [30, 82] width 61 height 8
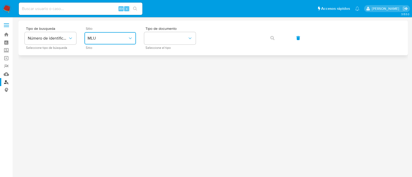
click at [106, 40] on span "MLU" at bounding box center [108, 38] width 40 height 5
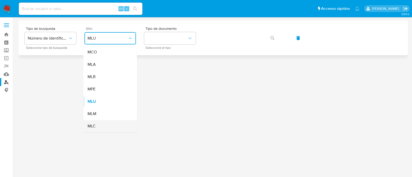
click at [93, 124] on span "MLC" at bounding box center [92, 126] width 8 height 5
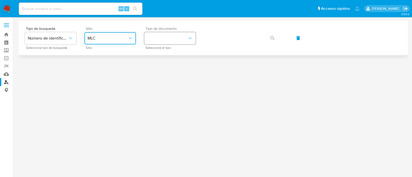
click at [154, 40] on button "identificationType" at bounding box center [169, 38] width 51 height 12
click at [159, 54] on div "RUT RUT" at bounding box center [168, 55] width 42 height 18
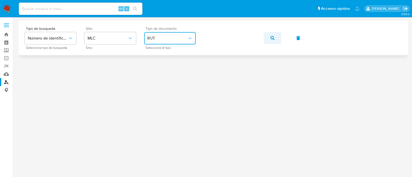
click at [273, 36] on icon "button" at bounding box center [272, 38] width 4 height 4
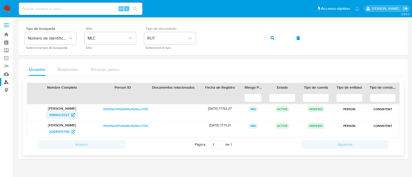
click at [60, 115] on span "1984002527" at bounding box center [59, 115] width 20 height 8
click at [51, 133] on span "2084955746" at bounding box center [59, 132] width 21 height 8
click at [7, 8] on img at bounding box center [7, 8] width 9 height 9
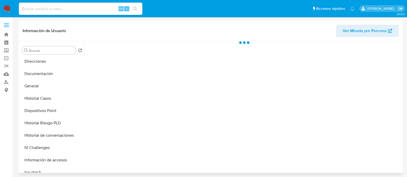
scroll to position [89, 0]
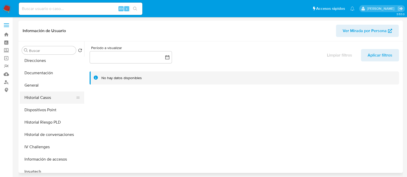
click at [43, 94] on button "Historial Casos" at bounding box center [50, 98] width 60 height 12
select select "10"
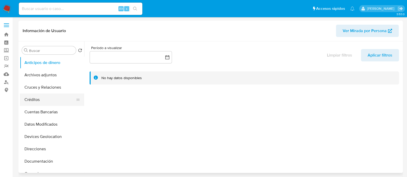
select select "10"
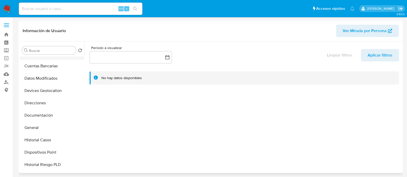
scroll to position [60, 0]
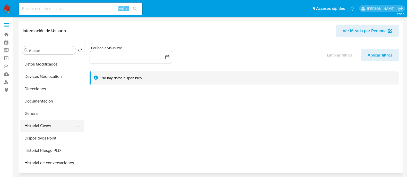
click at [31, 127] on button "Historial Casos" at bounding box center [50, 126] width 60 height 12
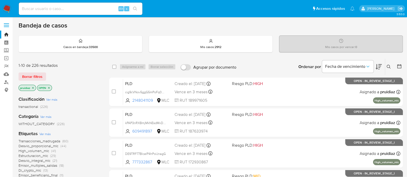
click at [5, 11] on img at bounding box center [7, 8] width 9 height 9
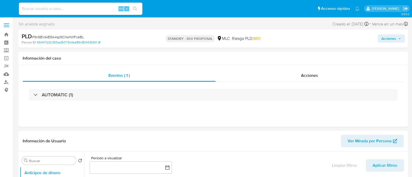
select select "10"
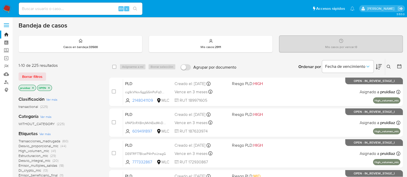
click at [381, 66] on icon at bounding box center [379, 67] width 6 height 6
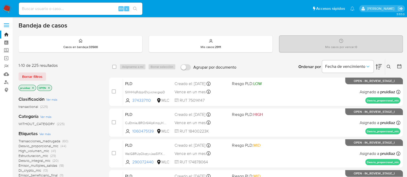
click at [401, 63] on div at bounding box center [398, 67] width 9 height 16
click at [400, 65] on icon at bounding box center [399, 66] width 5 height 5
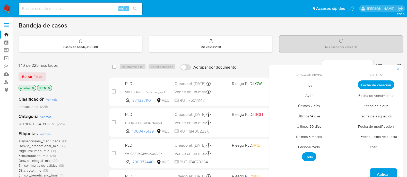
click at [308, 147] on span "Personalizado" at bounding box center [309, 147] width 33 height 11
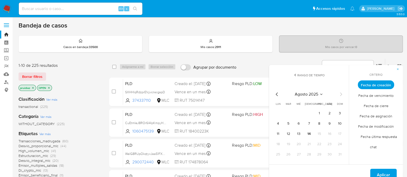
click at [280, 93] on icon "Mes anterior" at bounding box center [277, 94] width 6 height 6
click at [340, 115] on button "1" at bounding box center [340, 113] width 8 height 8
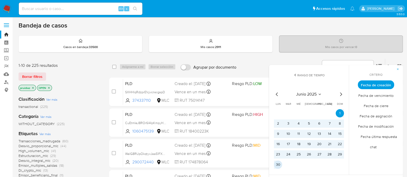
click at [278, 163] on button "30" at bounding box center [278, 165] width 8 height 8
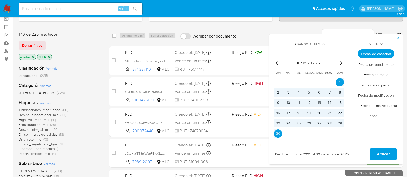
scroll to position [32, 0]
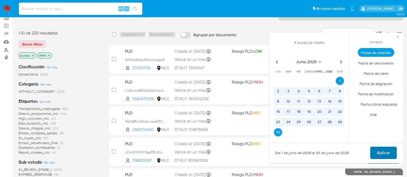
click at [380, 153] on span "Aplicar" at bounding box center [383, 153] width 13 height 11
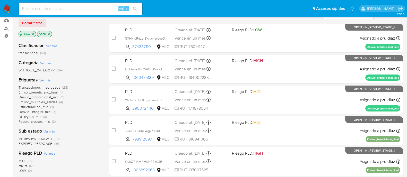
scroll to position [54, 0]
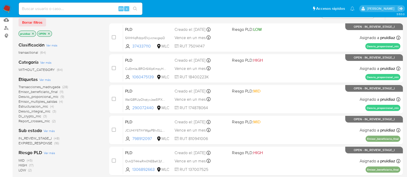
click at [30, 115] on span "Di_crypto_mlc" at bounding box center [30, 116] width 23 height 5
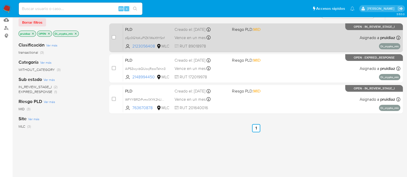
click at [300, 40] on div "PLD z5jc0GYoKuP1ZK1WsXfrYSnf 2123056408 MLC Riesgo PLD: MID Creado el: 12/06/20…" at bounding box center [261, 38] width 277 height 26
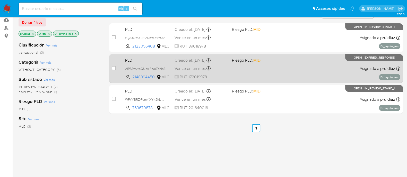
click at [287, 65] on div "PLD AiPS3wyvbQUoxjRzocTshin3 2148994450 MLC Riesgo PLD: MID Creado el: 12/06/20…" at bounding box center [261, 69] width 277 height 26
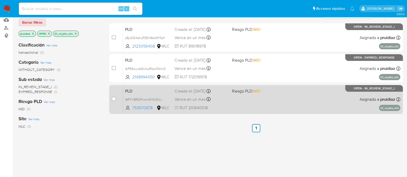
click at [299, 110] on div "PLD WFYYBRZrPvmx1XYK2hLIQNJj 763670878 MLC Riesgo PLD: MID Creado el: 12/06/202…" at bounding box center [261, 100] width 277 height 26
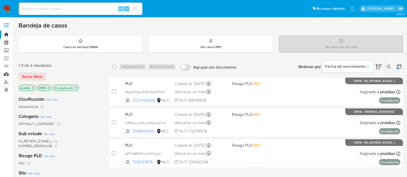
click at [4, 75] on link "Mulan" at bounding box center [30, 74] width 61 height 8
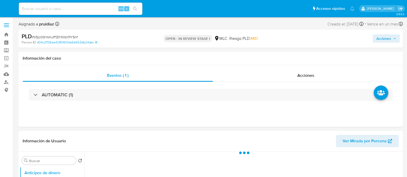
select select "10"
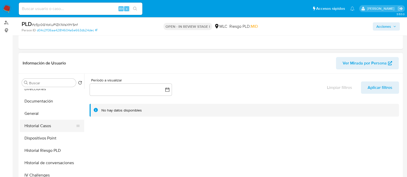
scroll to position [95, 0]
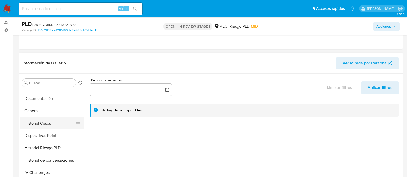
click at [45, 122] on button "Historial Casos" at bounding box center [50, 123] width 60 height 12
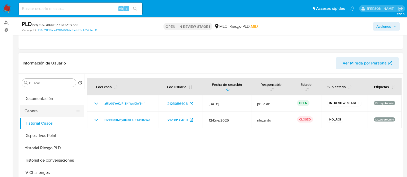
click at [32, 110] on button "General" at bounding box center [50, 111] width 60 height 12
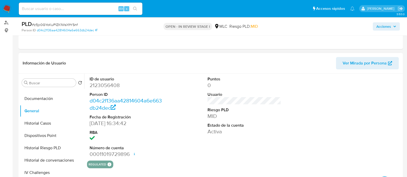
click at [105, 87] on dd "2123056408" at bounding box center [127, 85] width 74 height 7
copy dd "2123056408"
click at [218, 174] on div "ID de usuario 2123056408 Person ID d04c2f136aa42814604a6e663db24dec Fecha de Re…" at bounding box center [242, 140] width 317 height 132
click at [104, 87] on dd "2123056408" at bounding box center [127, 85] width 74 height 7
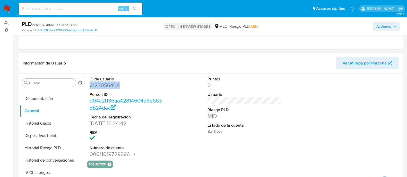
click at [104, 87] on dd "2123056408" at bounding box center [127, 85] width 74 height 7
copy dd "2123056408"
click at [108, 86] on dd "2123056408" at bounding box center [127, 85] width 74 height 7
click at [110, 83] on dd "2123056408" at bounding box center [127, 85] width 74 height 7
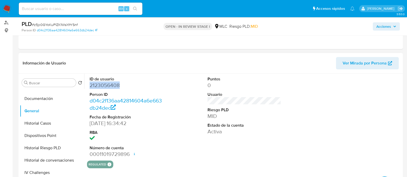
click at [110, 83] on dd "2123056408" at bounding box center [127, 85] width 74 height 7
click at [112, 86] on dd "2123056408" at bounding box center [127, 85] width 74 height 7
click at [72, 23] on span "# z5jc0GYoKuP1ZK1WsXfrYSnf" at bounding box center [55, 24] width 46 height 5
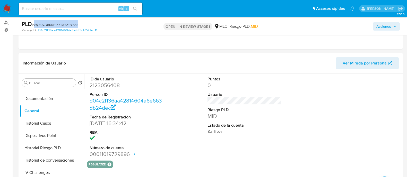
copy span "z5jc0GYoKuP1ZK1WsXfrYSnf"
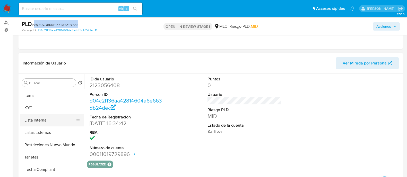
scroll to position [212, 0]
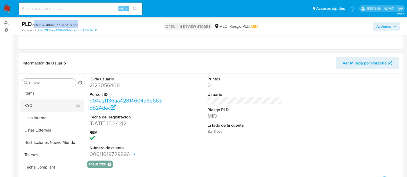
click at [31, 108] on button "KYC" at bounding box center [50, 106] width 60 height 12
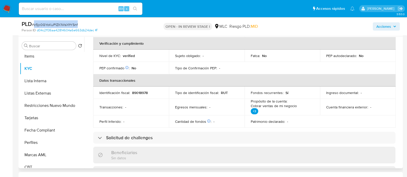
scroll to position [0, 0]
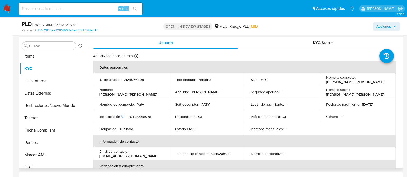
click at [143, 117] on p "RUT 89018978" at bounding box center [139, 117] width 24 height 5
copy p "89018978"
click at [142, 116] on p "RUT 89018978" at bounding box center [139, 117] width 24 height 5
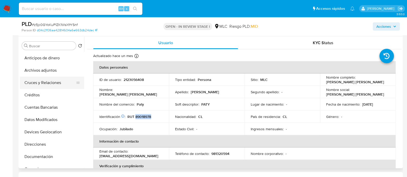
click at [37, 83] on button "Cruces y Relaciones" at bounding box center [50, 83] width 60 height 12
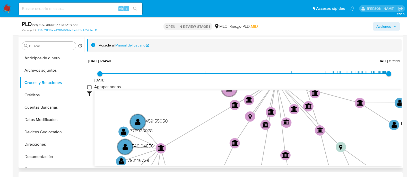
click at [89, 88] on group_nodes "Agrupar nodos" at bounding box center [89, 87] width 4 height 4
checkbox group_nodes "true"
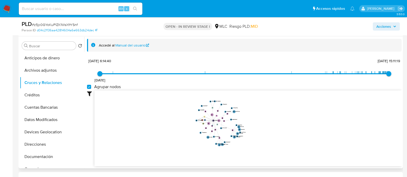
drag, startPoint x: 265, startPoint y: 118, endPoint x: 274, endPoint y: 121, distance: 9.5
click at [274, 121] on icon "phone-9ee9f5c06d4cceeaa423b8bfec480652  user-2123056408  2123056408 person-d0…" at bounding box center [247, 128] width 307 height 75
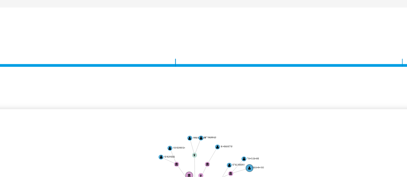
scroll to position [97, 0]
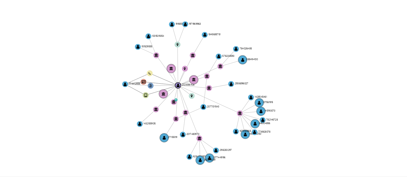
drag, startPoint x: 252, startPoint y: 122, endPoint x: 253, endPoint y: 132, distance: 10.6
click at [253, 132] on icon "phone-9ee9f5c06d4cceeaa423b8bfec480652  user-2123056408  2123056408 person-d0…" at bounding box center [247, 127] width 307 height 75
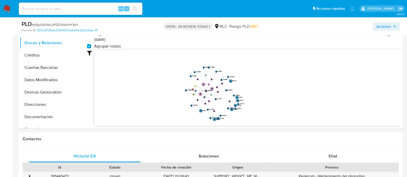
scroll to position [137, 0]
click at [332, 156] on span "Chat" at bounding box center [333, 156] width 9 height 6
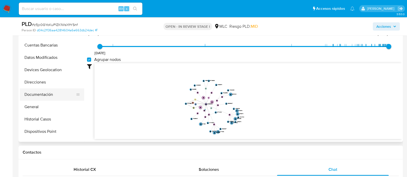
scroll to position [36, 0]
click at [37, 89] on button "Documentación" at bounding box center [50, 94] width 60 height 12
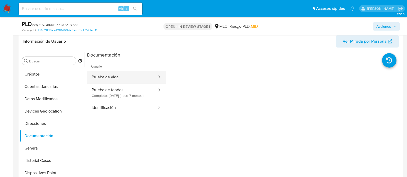
scroll to position [81, 0]
click at [120, 79] on button "Prueba de vida" at bounding box center [122, 77] width 71 height 13
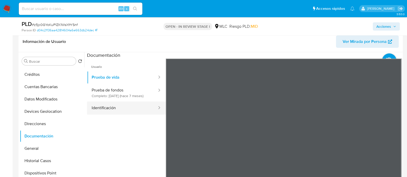
click at [106, 115] on button "Identificación" at bounding box center [122, 108] width 71 height 13
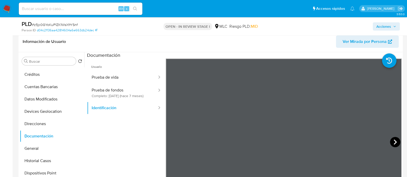
click at [395, 139] on icon at bounding box center [395, 142] width 10 height 10
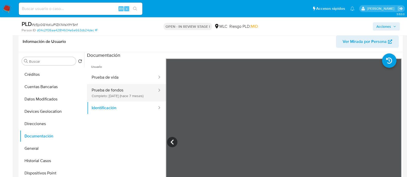
click at [130, 93] on button "Prueba de fondos Completo: 22/01/2025 (hace 7 meses)" at bounding box center [122, 93] width 71 height 18
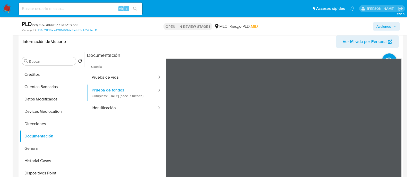
click at [280, 37] on div "Información de Usuario Ver Mirada por Persona Buscar Volver al orden por defect…" at bounding box center [211, 107] width 384 height 153
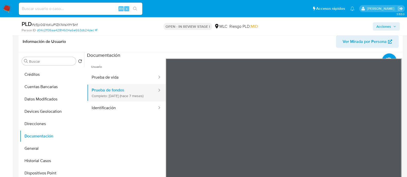
click at [131, 94] on button "Prueba de fondos Completo: 22/01/2025 (hace 7 meses)" at bounding box center [122, 93] width 71 height 18
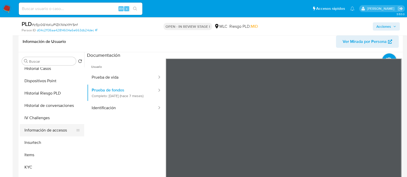
scroll to position [129, 0]
click at [36, 155] on button "Items" at bounding box center [50, 154] width 60 height 12
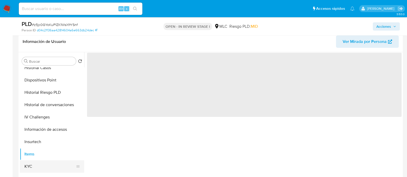
click at [29, 165] on button "KYC" at bounding box center [50, 167] width 60 height 12
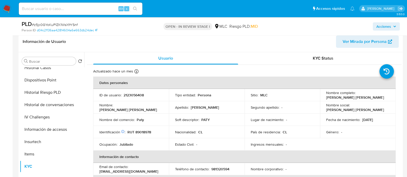
scroll to position [6, 0]
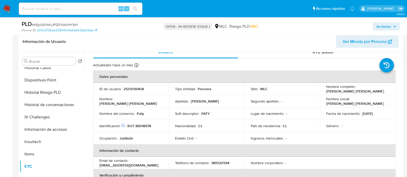
drag, startPoint x: 377, startPoint y: 90, endPoint x: 322, endPoint y: 92, distance: 54.9
click at [322, 92] on td "Nombre completo : Patricia Pierina Martínez Muñoz" at bounding box center [358, 89] width 76 height 12
copy p "Patricia Pierina Martínez Muñoz"
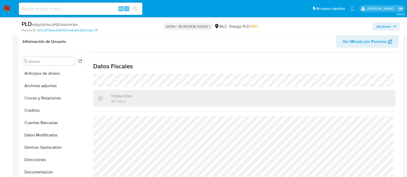
scroll to position [0, 0]
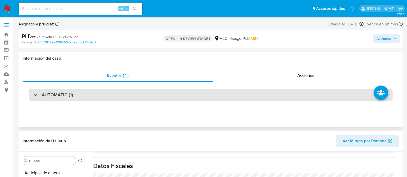
click at [63, 98] on h3 "AUTOMATIC (1)" at bounding box center [57, 95] width 31 height 6
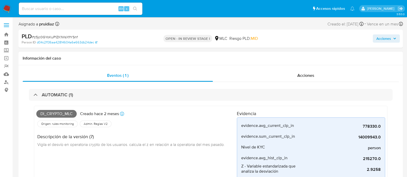
click at [54, 111] on span "Di_crypto_mlc" at bounding box center [56, 114] width 40 height 8
copy span "Di_crypto_mlc"
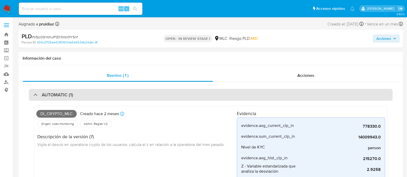
click at [71, 94] on h3 "AUTOMATIC (1)" at bounding box center [57, 95] width 31 height 6
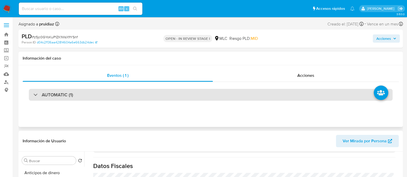
scroll to position [40, 0]
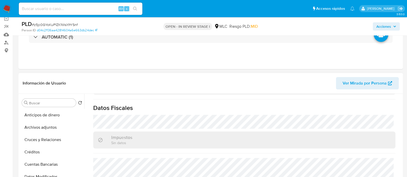
click at [40, 125] on button "Archivos adjuntos" at bounding box center [52, 128] width 64 height 12
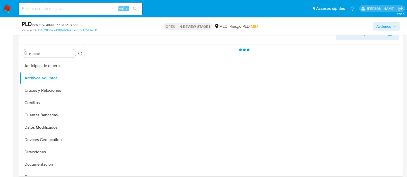
scroll to position [90, 0]
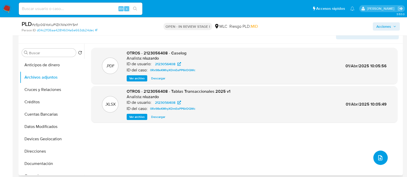
click at [375, 156] on button "upload-file" at bounding box center [380, 158] width 14 height 14
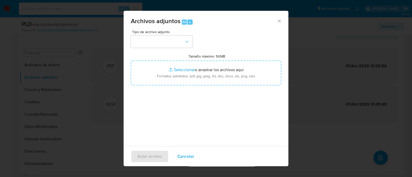
click at [167, 50] on div "Tipo de archivo adjunto Tamaño máximo: 50MB Seleccionar archivos Seleccionar o …" at bounding box center [206, 91] width 150 height 122
click at [166, 45] on button "button" at bounding box center [162, 42] width 62 height 12
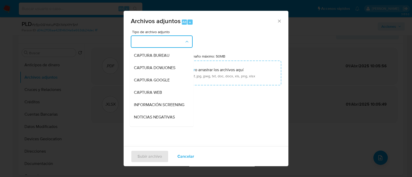
click at [94, 41] on div "Archivos adjuntos Alt a Tipo de archivo adjunto CAPTURA BUREAU CAPTURA DOWJONES…" at bounding box center [206, 88] width 412 height 177
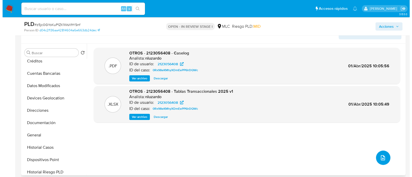
scroll to position [44, 0]
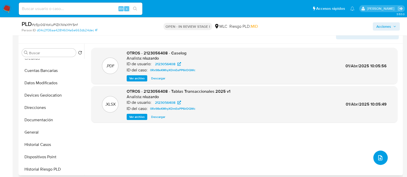
click at [383, 160] on button "upload-file" at bounding box center [380, 158] width 14 height 14
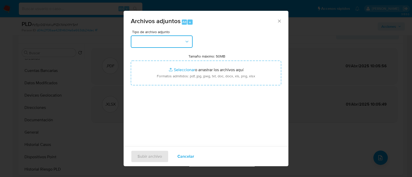
click at [170, 41] on button "button" at bounding box center [162, 42] width 62 height 12
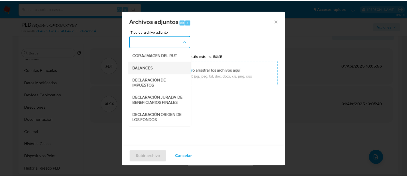
scroll to position [59, 0]
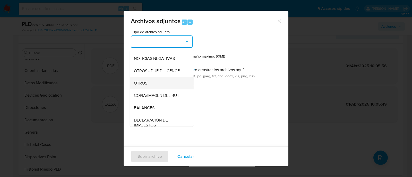
click at [138, 85] on span "OTROS" at bounding box center [140, 83] width 13 height 5
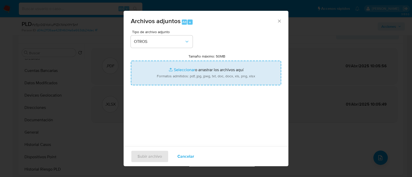
click at [192, 79] on input "Tamaño máximo: 50MB Seleccionar archivos" at bounding box center [206, 73] width 150 height 25
type input "C:\fakepath\2123056408 - 14_08_2025.xlsx"
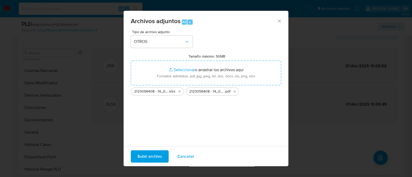
click at [147, 156] on span "Subir archivo" at bounding box center [149, 156] width 24 height 11
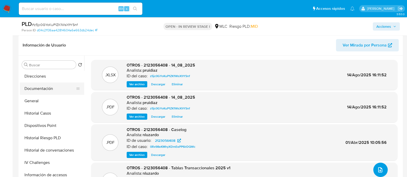
scroll to position [88, 0]
click at [46, 113] on button "Historial Casos" at bounding box center [50, 113] width 60 height 12
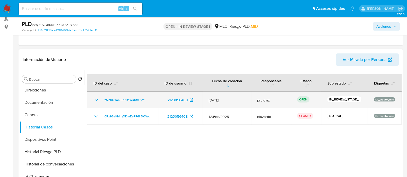
scroll to position [0, 0]
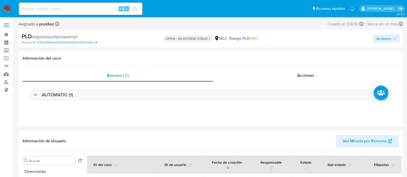
click at [387, 39] on span "Acciones" at bounding box center [383, 38] width 15 height 8
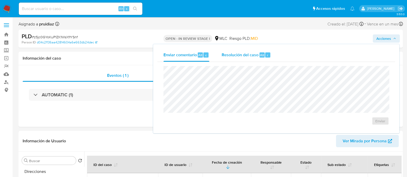
click at [239, 53] on span "Resolución del caso" at bounding box center [240, 55] width 37 height 6
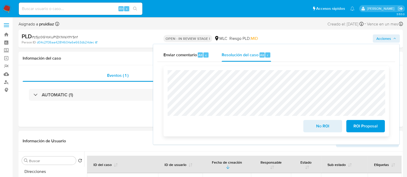
click at [320, 129] on span "No ROI" at bounding box center [322, 126] width 25 height 11
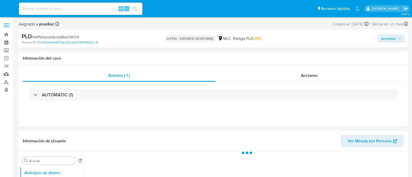
select select "10"
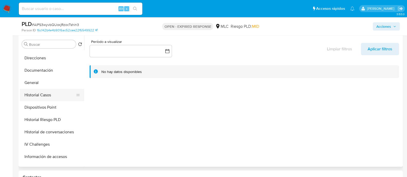
scroll to position [86, 0]
click at [51, 92] on button "Historial Casos" at bounding box center [50, 94] width 60 height 12
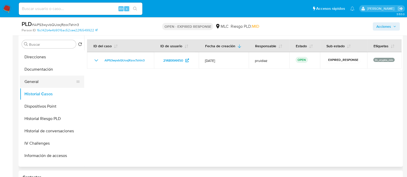
click at [36, 80] on button "General" at bounding box center [50, 82] width 60 height 12
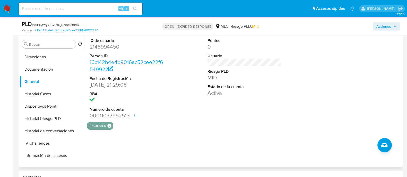
click at [113, 44] on dd "2148994450" at bounding box center [127, 46] width 74 height 7
copy dd "2148994450"
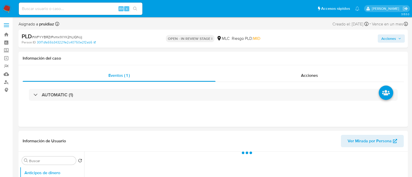
select select "10"
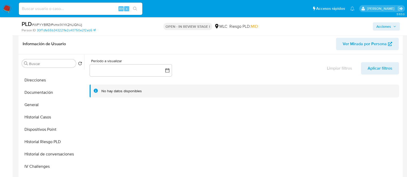
scroll to position [84, 0]
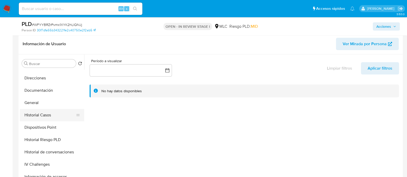
click at [50, 112] on button "Historial Casos" at bounding box center [50, 115] width 60 height 12
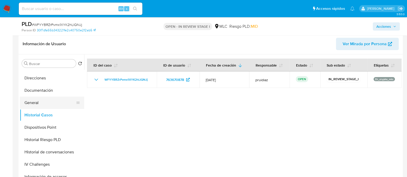
click at [38, 106] on button "General" at bounding box center [50, 103] width 60 height 12
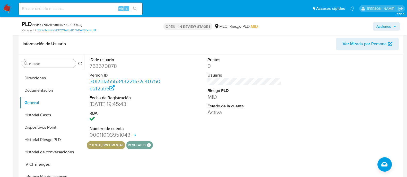
click at [106, 64] on dd "763670878" at bounding box center [127, 66] width 74 height 7
copy dd "763670878"
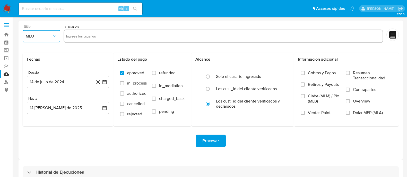
click at [49, 39] on button "MLU" at bounding box center [42, 36] width 38 height 12
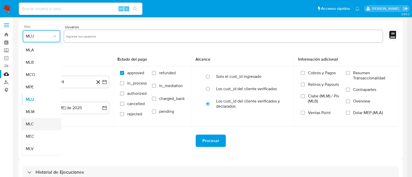
click at [34, 122] on div "MLC" at bounding box center [40, 124] width 28 height 12
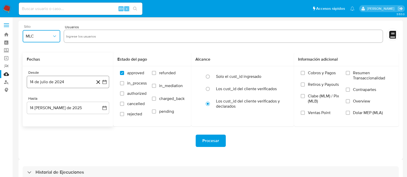
click at [106, 84] on icon "button" at bounding box center [104, 82] width 4 height 4
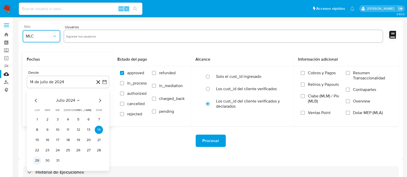
click at [40, 162] on button "29" at bounding box center [37, 161] width 8 height 8
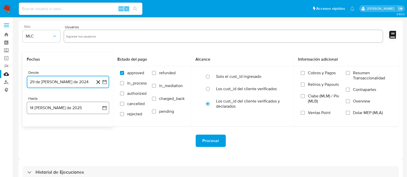
click at [106, 106] on icon "button" at bounding box center [104, 108] width 4 height 4
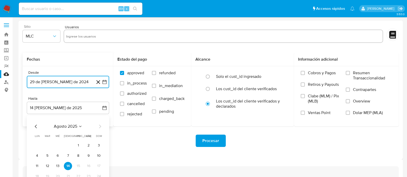
click at [39, 126] on icon "Mes anterior" at bounding box center [36, 127] width 6 height 6
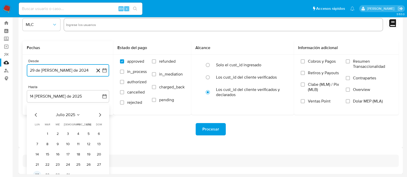
click at [37, 174] on button "28" at bounding box center [37, 175] width 8 height 8
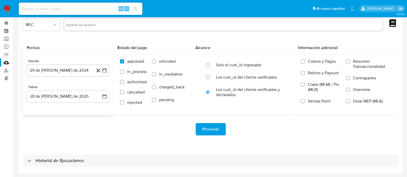
click at [113, 132] on div "Procesar" at bounding box center [211, 129] width 376 height 12
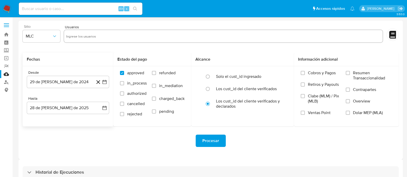
click at [121, 37] on input "text" at bounding box center [223, 36] width 315 height 8
paste input "2123056408"
type input "2123056408"
paste input "2148994450"
type input "2148994450"
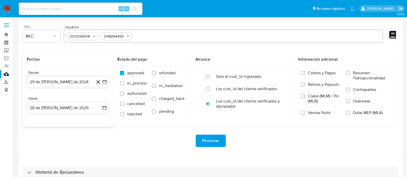
paste input "763670878"
type input "763670878"
click at [210, 138] on span "Procesar" at bounding box center [210, 140] width 17 height 11
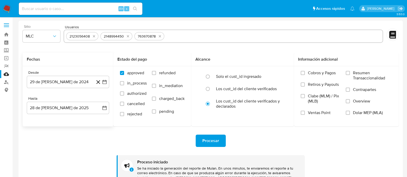
scroll to position [41, 0]
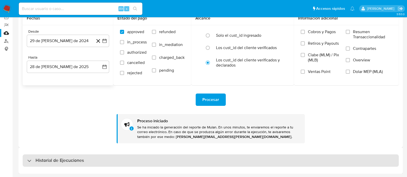
drag, startPoint x: 90, startPoint y: 161, endPoint x: 56, endPoint y: 158, distance: 34.6
click at [56, 158] on h3 "Historial de Ejecuciones" at bounding box center [60, 161] width 48 height 6
select select "10"
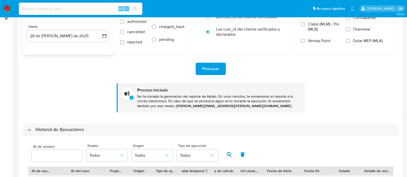
scroll to position [0, 0]
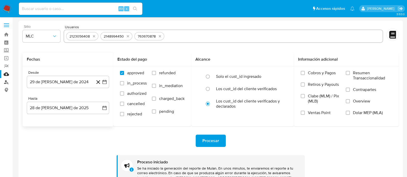
click at [9, 80] on link "Buscador de personas" at bounding box center [30, 82] width 61 height 8
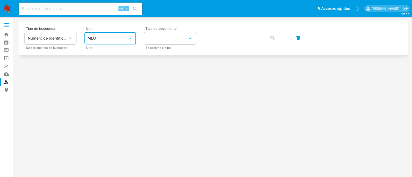
click at [115, 44] on button "MLU" at bounding box center [109, 38] width 51 height 12
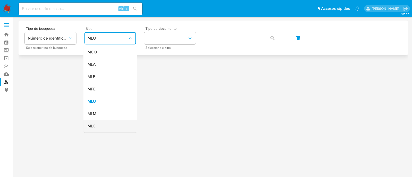
click at [93, 125] on span "MLC" at bounding box center [92, 126] width 8 height 5
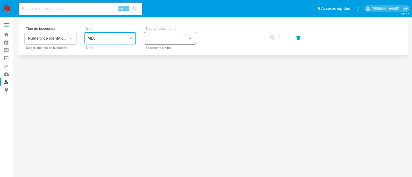
click at [177, 41] on button "identificationType" at bounding box center [169, 38] width 51 height 12
click at [170, 48] on div "RUT RUT" at bounding box center [168, 55] width 42 height 18
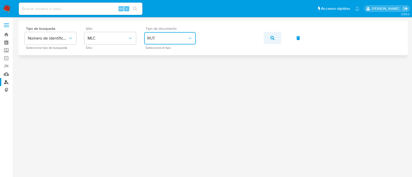
click at [266, 38] on button "button" at bounding box center [273, 38] width 18 height 12
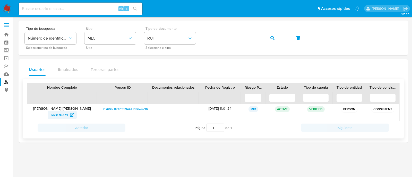
click at [61, 116] on span "663176279" at bounding box center [59, 115] width 17 height 8
click at [9, 8] on img at bounding box center [7, 8] width 9 height 9
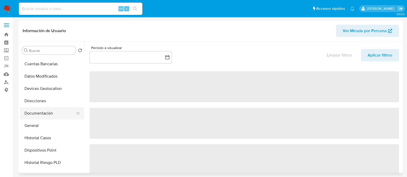
select select "10"
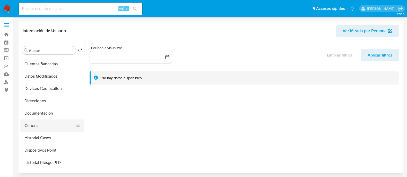
scroll to position [49, 0]
click at [34, 137] on button "Historial Casos" at bounding box center [50, 138] width 60 height 12
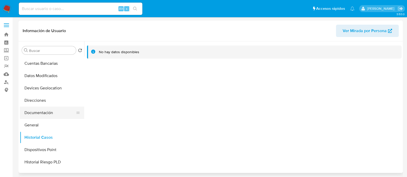
click at [41, 115] on button "Documentación" at bounding box center [50, 113] width 60 height 12
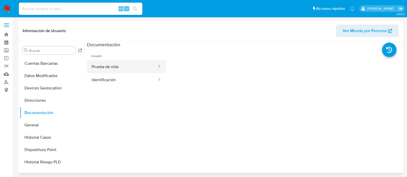
click at [139, 67] on button "Prueba de vida" at bounding box center [122, 66] width 71 height 13
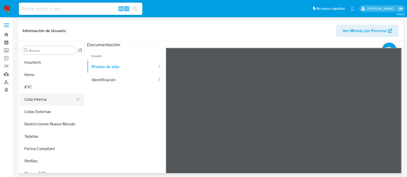
scroll to position [199, 0]
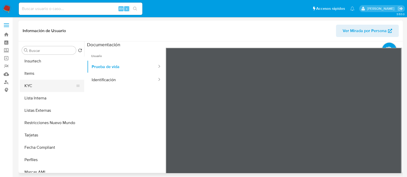
click at [37, 83] on button "KYC" at bounding box center [50, 86] width 60 height 12
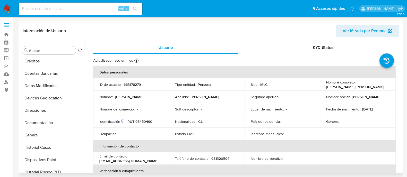
scroll to position [0, 0]
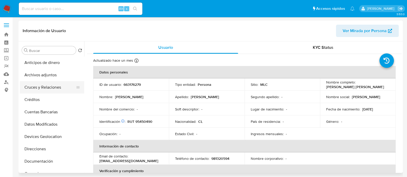
click at [41, 87] on button "Cruces y Relaciones" at bounding box center [50, 87] width 60 height 12
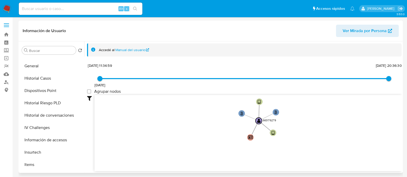
scroll to position [113, 0]
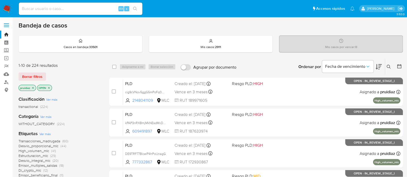
click at [378, 66] on icon at bounding box center [379, 67] width 6 height 6
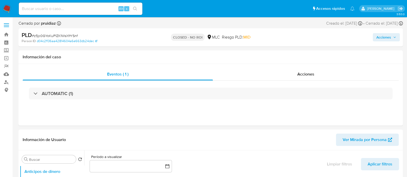
select select "10"
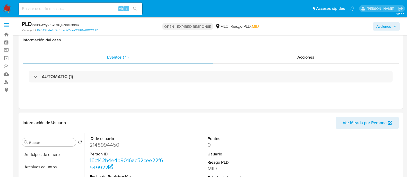
select select "10"
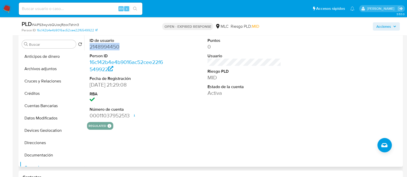
scroll to position [86, 0]
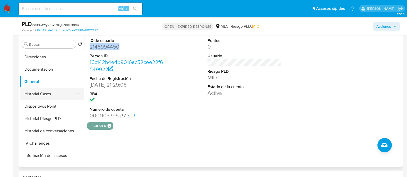
click at [45, 96] on button "Historial Casos" at bounding box center [50, 94] width 60 height 12
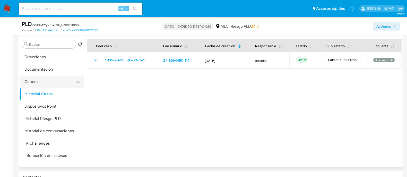
click at [46, 82] on button "General" at bounding box center [50, 82] width 60 height 12
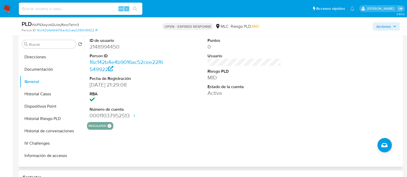
click at [108, 47] on dd "2148994450" at bounding box center [127, 46] width 74 height 7
copy dd "2148994450"
click at [107, 44] on dd "2148994450" at bounding box center [127, 46] width 74 height 7
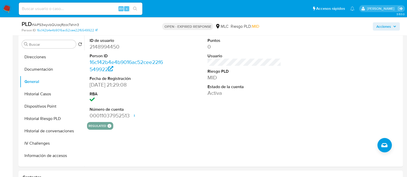
click at [64, 25] on span "# AiPS3wyvbQUoxjRzocTshin3" at bounding box center [55, 24] width 47 height 5
copy span "AiPS3wyvbQUoxjRzocTshin3"
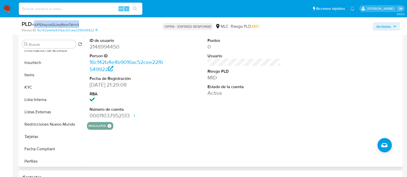
scroll to position [194, 0]
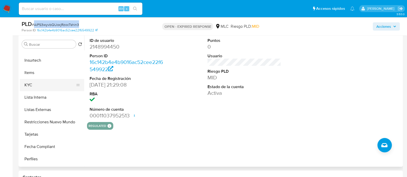
click at [25, 87] on button "KYC" at bounding box center [50, 85] width 60 height 12
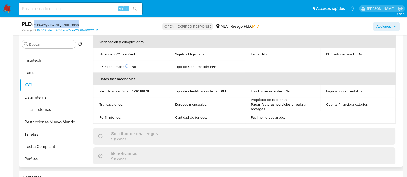
scroll to position [0, 0]
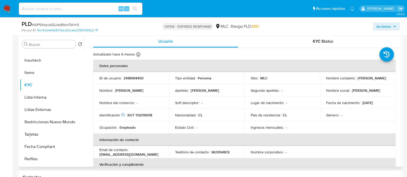
click at [146, 114] on p "RUT 172019978" at bounding box center [139, 115] width 25 height 5
copy p "172019978"
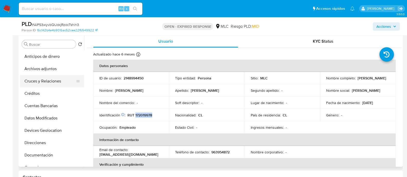
click at [46, 76] on button "Cruces y Relaciones" at bounding box center [50, 81] width 60 height 12
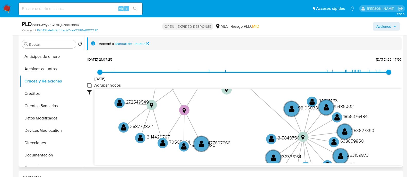
click at [88, 85] on group_nodes "Agrupar nodos" at bounding box center [89, 85] width 4 height 4
checkbox group_nodes "true"
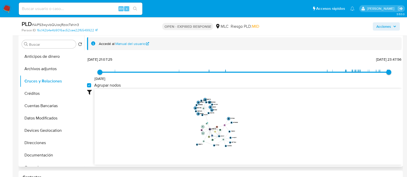
drag, startPoint x: 260, startPoint y: 116, endPoint x: 265, endPoint y: 127, distance: 12.2
click at [265, 127] on icon "phone-8c29432e3f6868a3aefde62556f0a366  user-2148994450  2148994450 person-16…" at bounding box center [247, 126] width 307 height 75
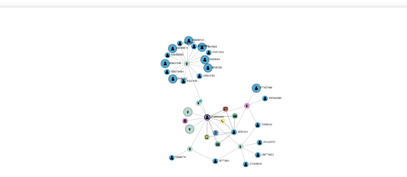
scroll to position [98, 0]
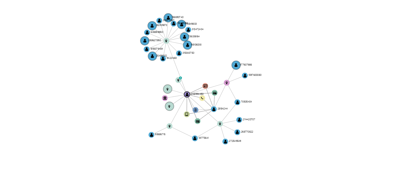
drag, startPoint x: 246, startPoint y: 114, endPoint x: 238, endPoint y: 111, distance: 8.2
click at [238, 111] on icon "phone-8c29432e3f6868a3aefde62556f0a366  user-2148994450  2148994450 person-16…" at bounding box center [247, 125] width 307 height 75
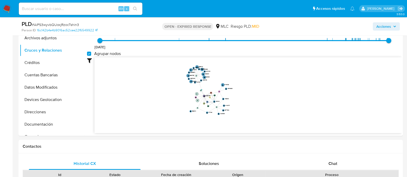
scroll to position [135, 0]
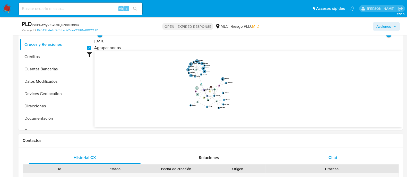
click at [328, 156] on div "Chat" at bounding box center [333, 158] width 112 height 12
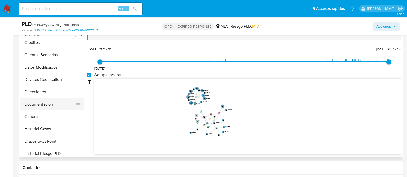
scroll to position [42, 0]
click at [39, 106] on button "Documentación" at bounding box center [50, 104] width 60 height 12
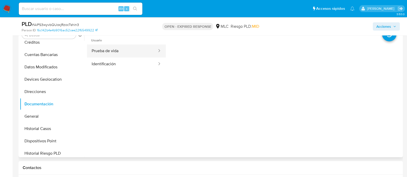
click at [119, 53] on button "Prueba de vida" at bounding box center [122, 51] width 71 height 13
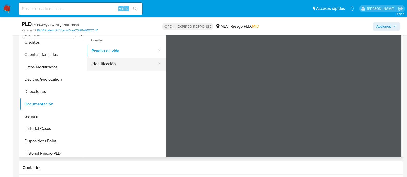
click at [120, 62] on button "Identificación" at bounding box center [122, 64] width 71 height 13
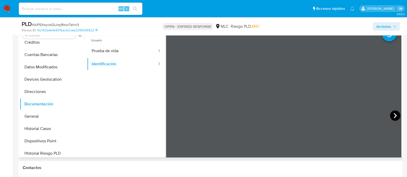
click at [391, 116] on icon at bounding box center [395, 116] width 10 height 10
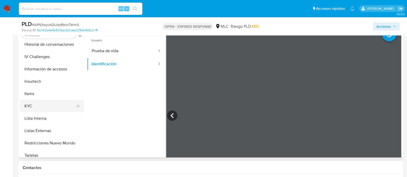
scroll to position [163, 0]
click at [30, 104] on button "KYC" at bounding box center [50, 106] width 60 height 12
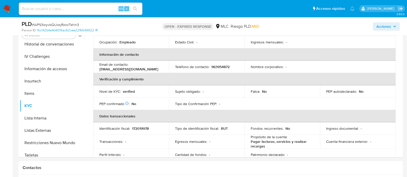
scroll to position [1, 0]
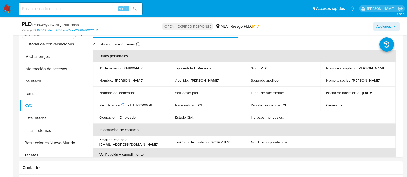
drag, startPoint x: 381, startPoint y: 71, endPoint x: 321, endPoint y: 71, distance: 60.5
click at [321, 71] on td "Nombre completo : Tracy Christine Spencer Katalinic" at bounding box center [358, 68] width 76 height 12
copy p "Tracy Christine Spencer Katalinic"
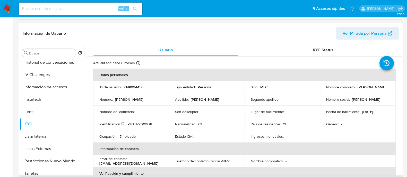
scroll to position [0, 0]
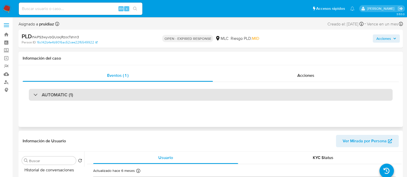
click at [58, 97] on h3 "AUTOMATIC (1)" at bounding box center [57, 95] width 31 height 6
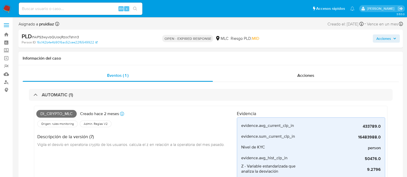
click at [48, 114] on span "Di_crypto_mlc" at bounding box center [56, 114] width 40 height 8
copy span "Di_crypto_mlc"
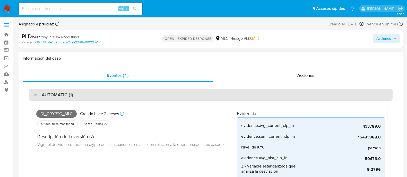
click at [65, 99] on div "AUTOMATIC (1)" at bounding box center [211, 95] width 364 height 12
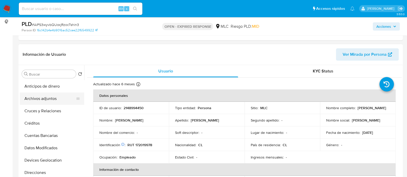
click at [37, 97] on button "Archivos adjuntos" at bounding box center [50, 99] width 60 height 12
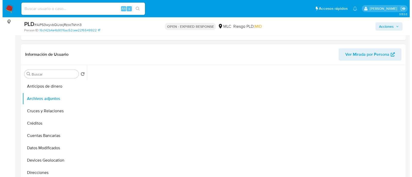
scroll to position [131, 0]
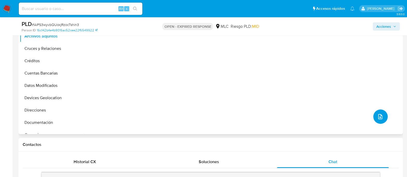
click at [377, 118] on icon "upload-file" at bounding box center [380, 117] width 6 height 6
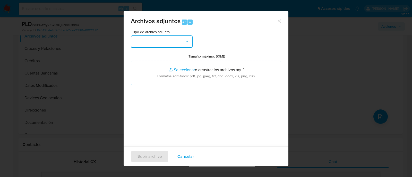
click at [160, 42] on button "button" at bounding box center [162, 42] width 62 height 12
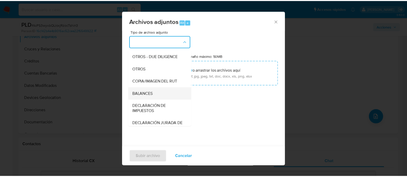
scroll to position [72, 0]
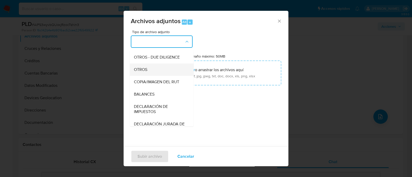
click at [142, 72] on span "OTROS" at bounding box center [140, 69] width 13 height 5
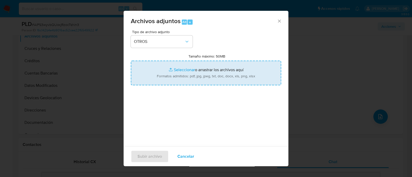
click at [204, 79] on input "Tamaño máximo: 50MB Seleccionar archivos" at bounding box center [206, 73] width 150 height 25
click at [176, 75] on input "Tamaño máximo: 50MB Seleccionar archivos" at bounding box center [206, 73] width 150 height 25
type input "C:\fakepath\2148994450 - 14_08_2025.xlsx"
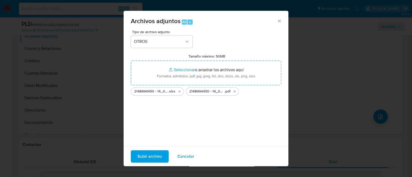
click at [153, 158] on span "Subir archivo" at bounding box center [149, 156] width 24 height 11
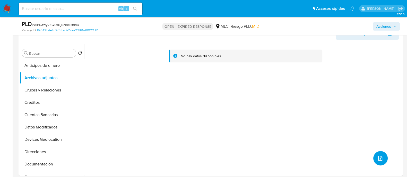
scroll to position [90, 0]
click at [40, 62] on button "Anticipos de dinero" at bounding box center [50, 65] width 60 height 12
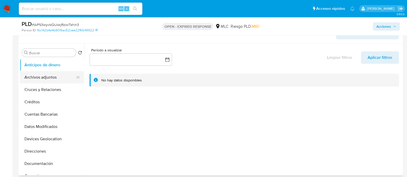
click at [39, 79] on button "Archivos adjuntos" at bounding box center [50, 77] width 60 height 12
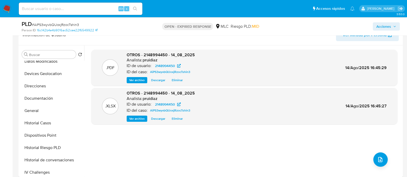
scroll to position [68, 0]
click at [36, 104] on button "General" at bounding box center [50, 110] width 60 height 12
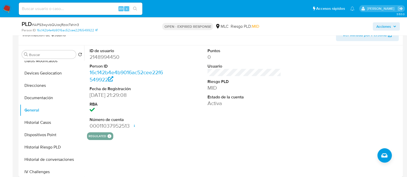
click at [105, 57] on dd "2148994450" at bounding box center [127, 57] width 74 height 7
copy dd "2148994450"
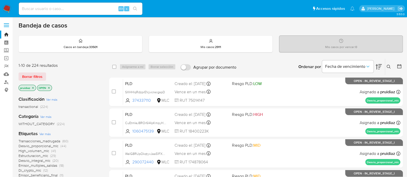
click at [389, 66] on icon at bounding box center [389, 67] width 4 height 4
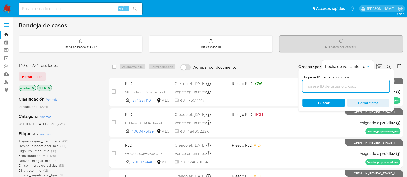
click at [351, 87] on input at bounding box center [346, 86] width 87 height 7
type input "2148994450"
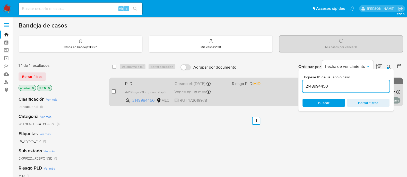
click at [113, 91] on input "checkbox" at bounding box center [114, 92] width 4 height 4
checkbox input "true"
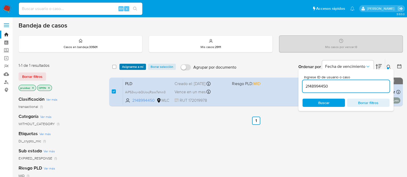
click at [139, 69] on span "Asignarme a mí" at bounding box center [132, 66] width 21 height 5
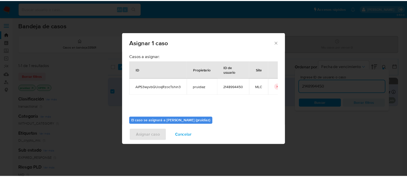
scroll to position [27, 0]
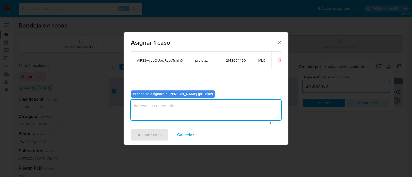
click at [157, 113] on textarea "assign-modal" at bounding box center [206, 110] width 150 height 21
type textarea "-"
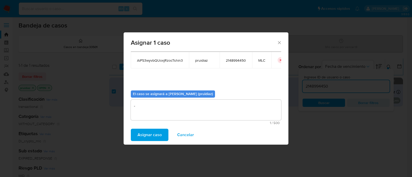
click at [146, 133] on span "Asignar caso" at bounding box center [149, 135] width 24 height 11
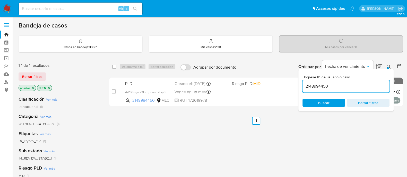
click at [5, 9] on img at bounding box center [7, 8] width 9 height 9
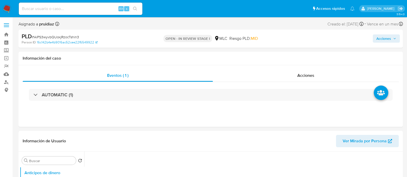
click at [384, 38] on span "Acciones" at bounding box center [383, 38] width 15 height 8
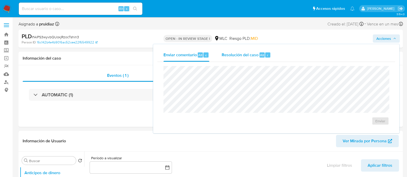
select select "10"
click at [243, 56] on span "Resolución del caso" at bounding box center [240, 55] width 37 height 6
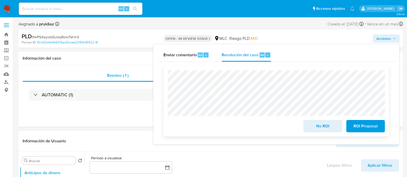
click at [322, 131] on span "No ROI" at bounding box center [322, 126] width 25 height 11
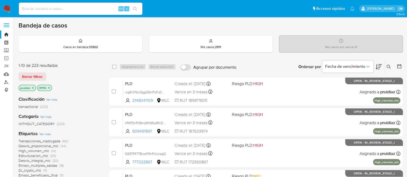
click at [379, 69] on icon at bounding box center [379, 66] width 6 height 5
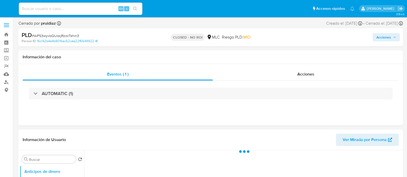
select select "10"
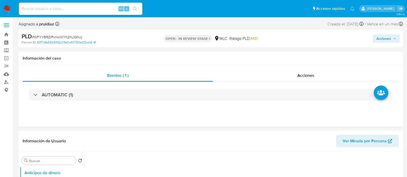
select select "10"
